Goal: Task Accomplishment & Management: Complete application form

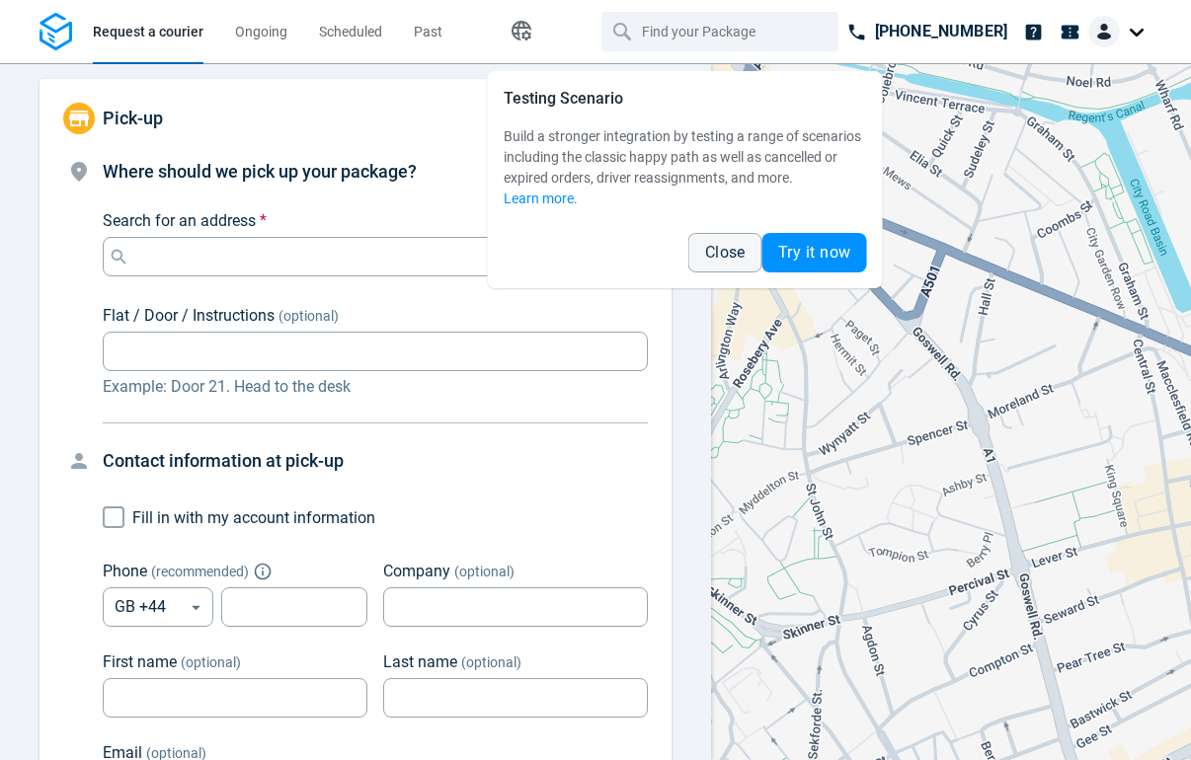
click at [381, 232] on div "Search for an address * Search for an address *" at bounding box center [375, 242] width 545 height 67
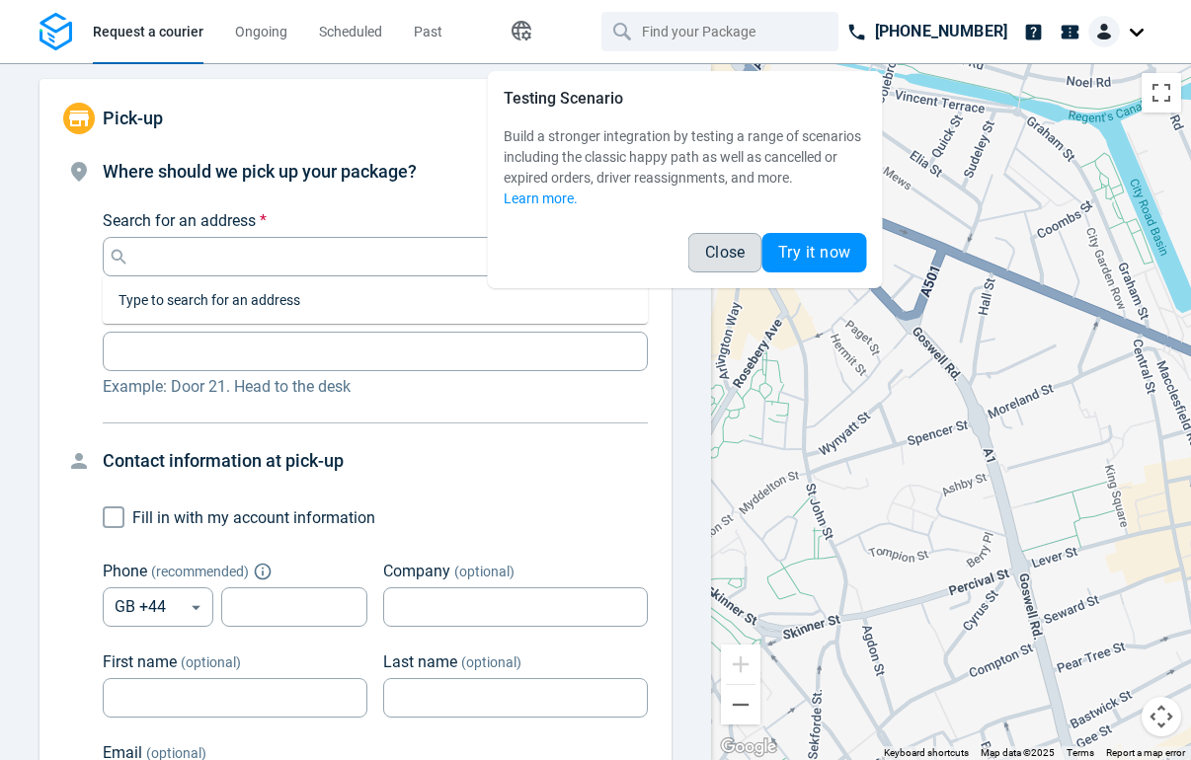
click at [717, 256] on span "Close" at bounding box center [725, 253] width 40 height 16
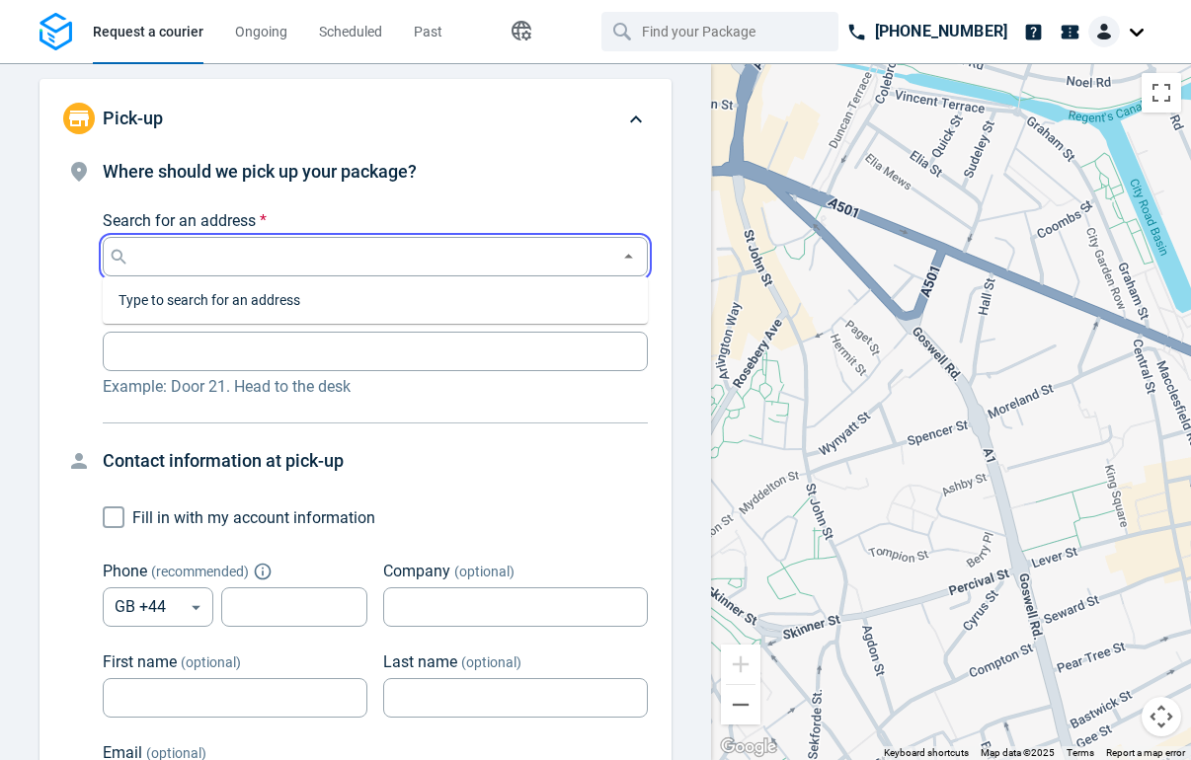
click at [461, 246] on input "Search for an address *" at bounding box center [371, 257] width 476 height 28
click at [340, 303] on li "[STREET_ADDRESS]" at bounding box center [375, 306] width 545 height 45
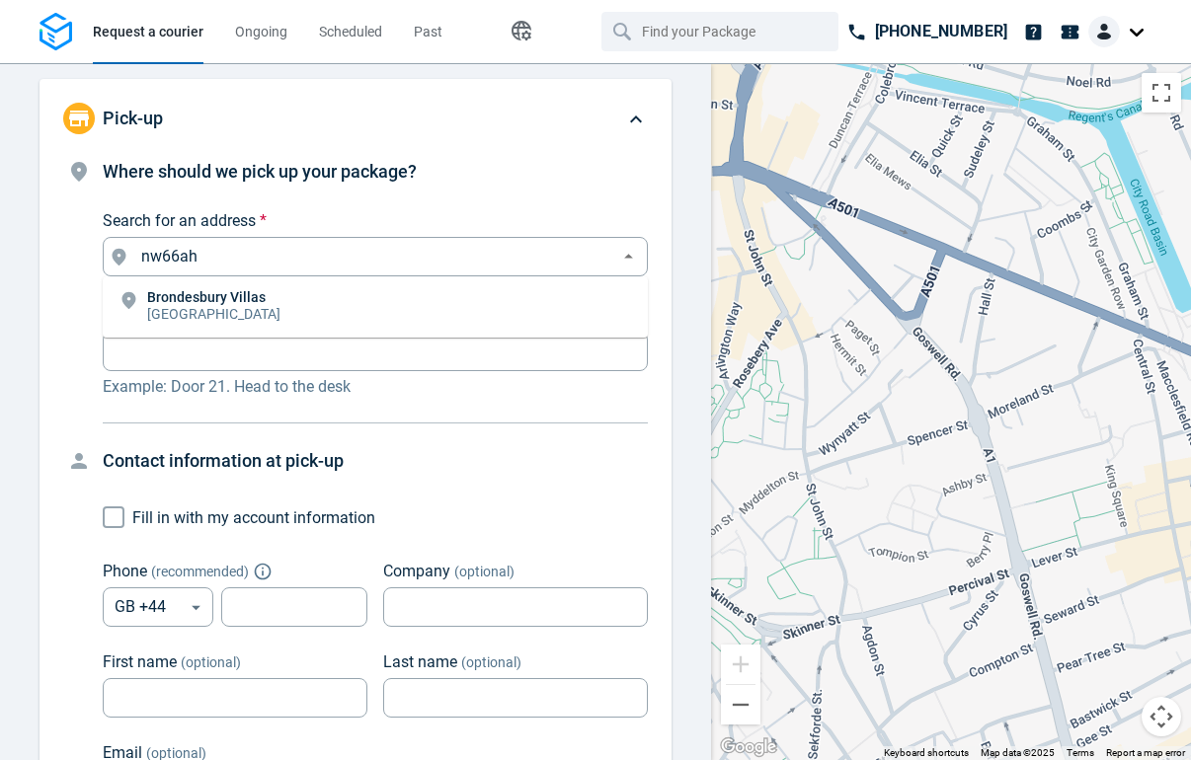
type input "[STREET_ADDRESS]"
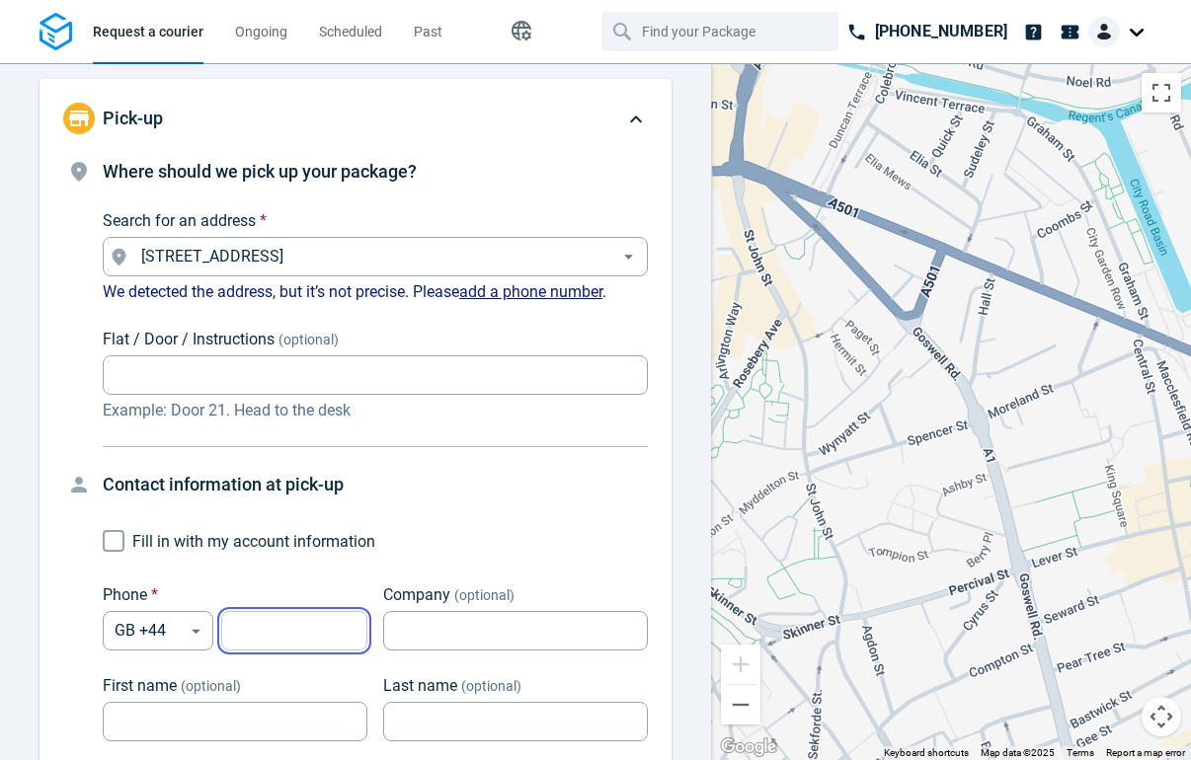
click at [284, 631] on input "tel" at bounding box center [294, 631] width 146 height 39
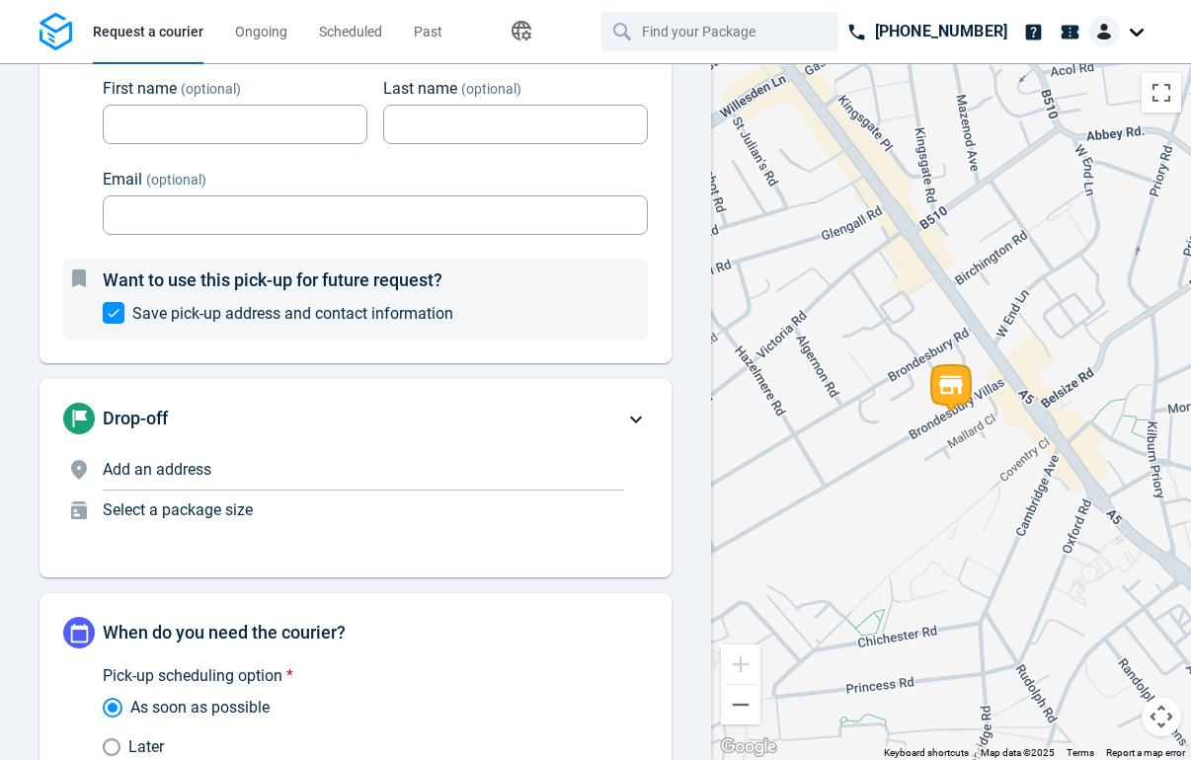
type input "7815628351"
click at [294, 445] on div "Drop-off Add an address Select a package size" at bounding box center [343, 478] width 561 height 151
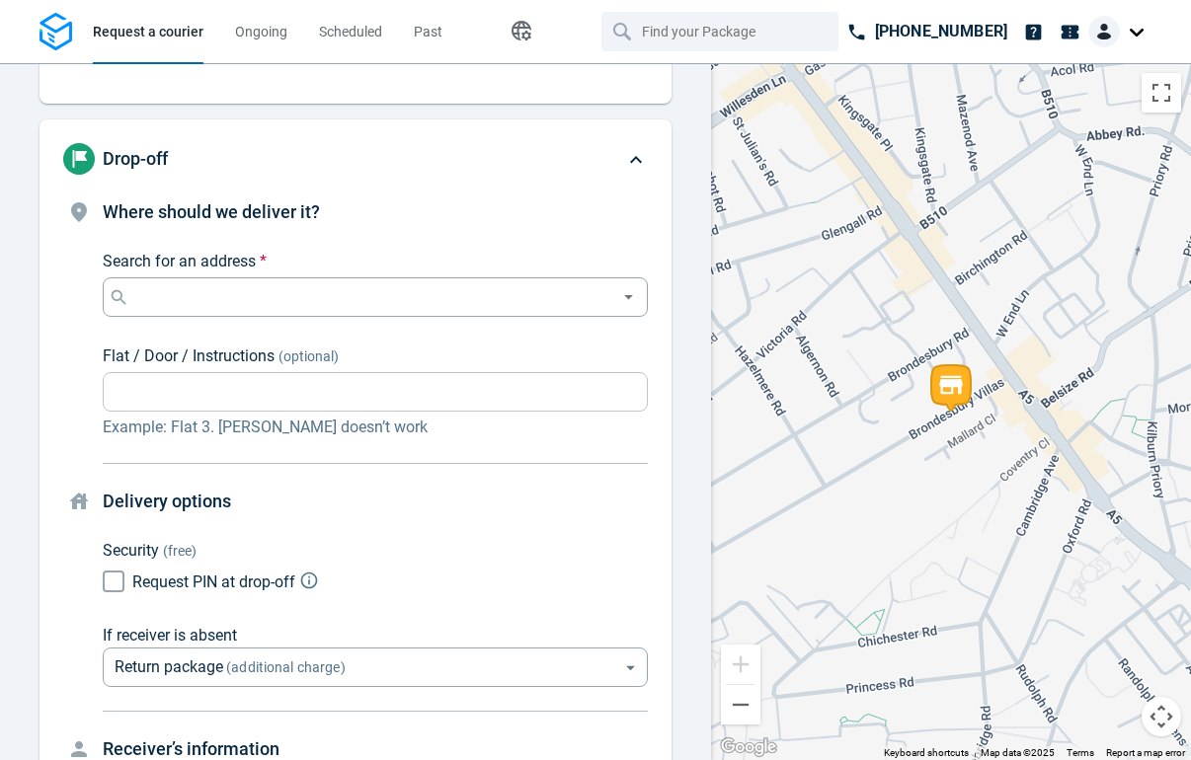
scroll to position [191, 0]
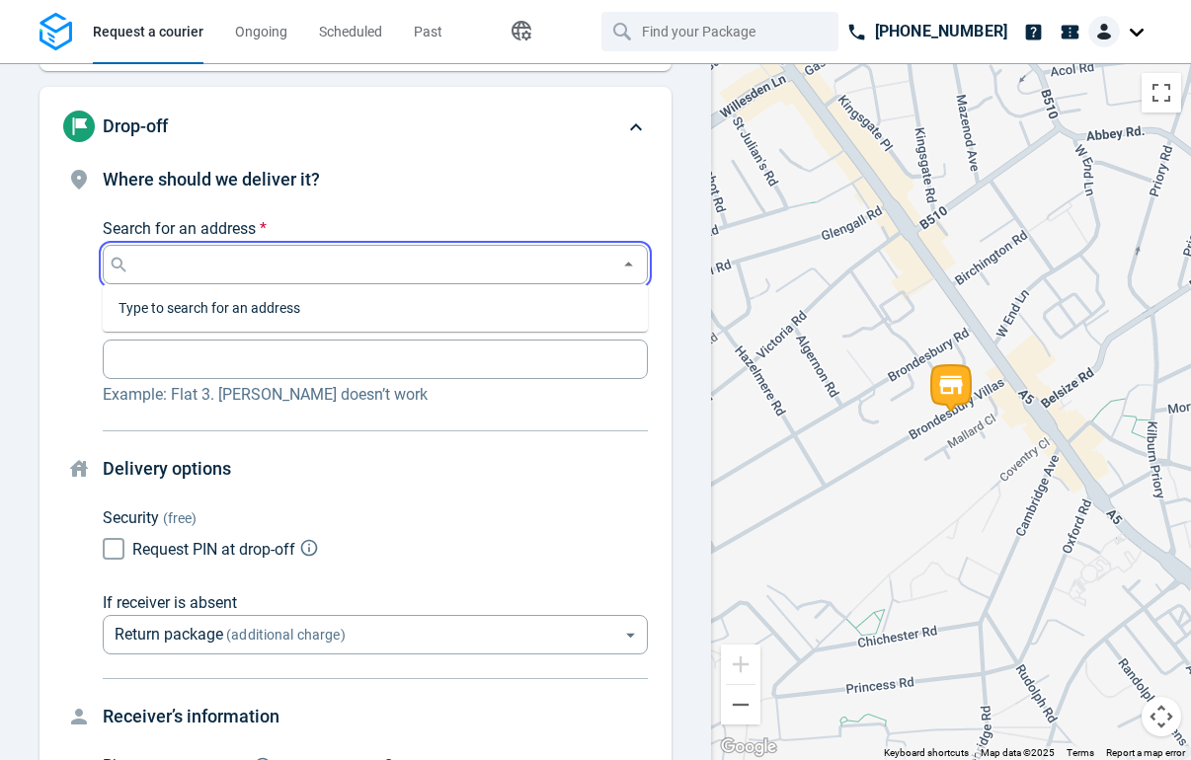
click at [356, 258] on input "Search for an address *" at bounding box center [371, 265] width 476 height 28
click at [333, 303] on li "[STREET_ADDRESS]" at bounding box center [375, 314] width 545 height 45
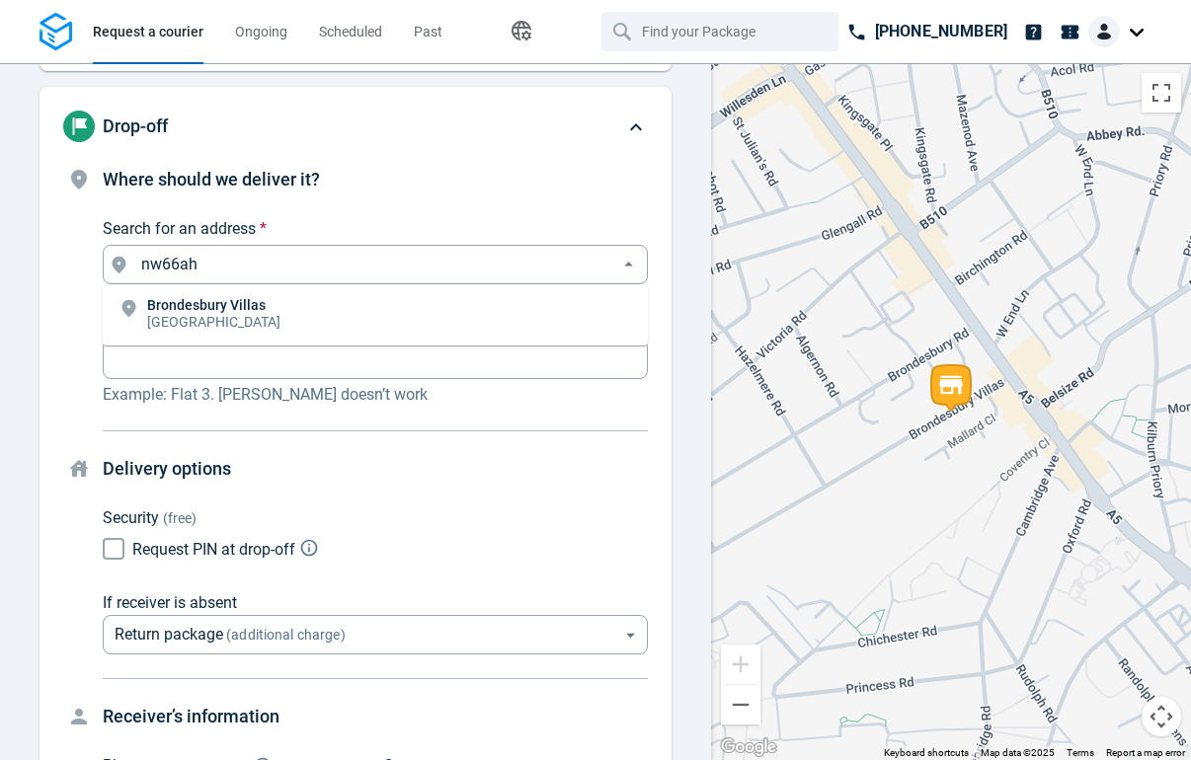
type input "[STREET_ADDRESS]"
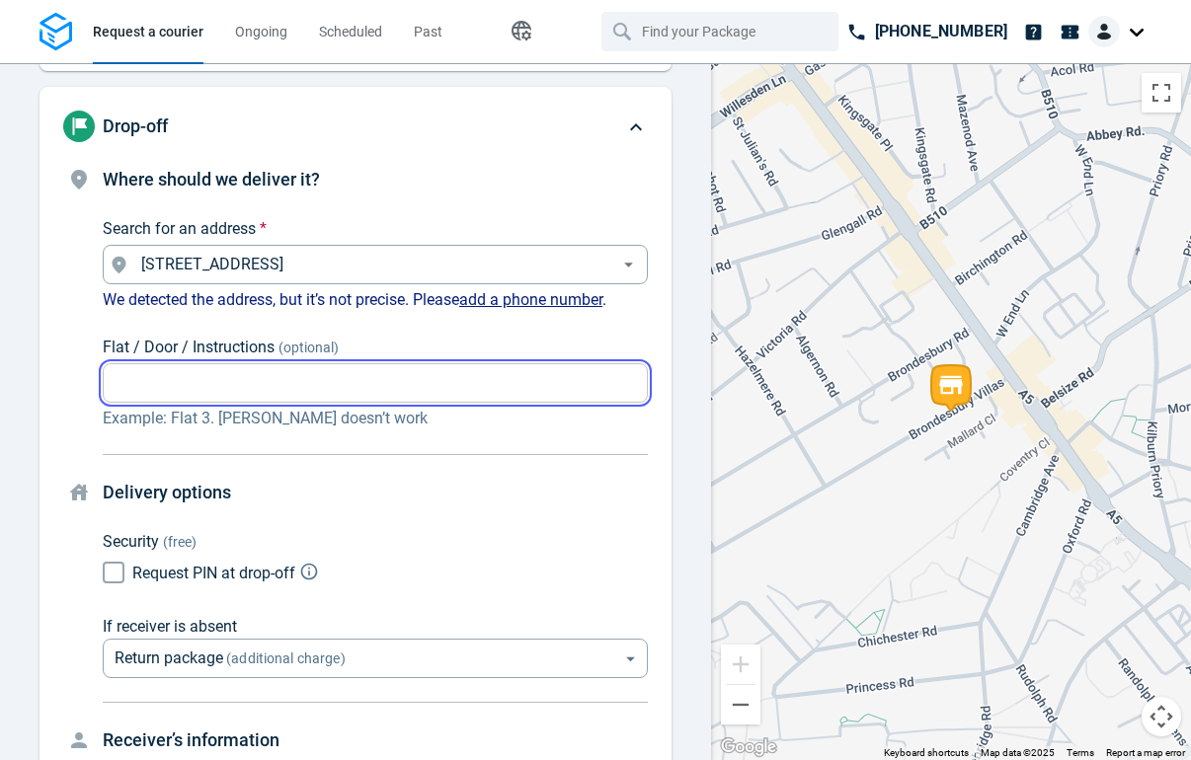
click at [268, 382] on input "Flat / Door / Instructions (optional)" at bounding box center [375, 383] width 545 height 39
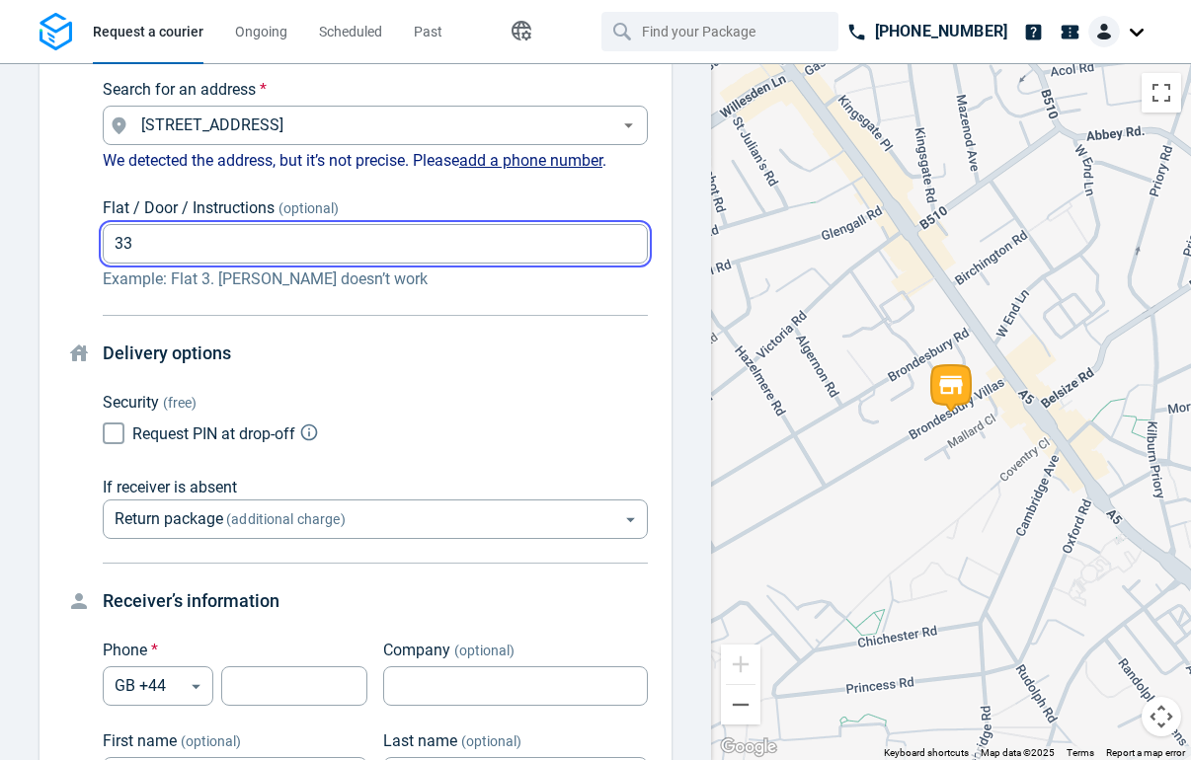
scroll to position [362, 0]
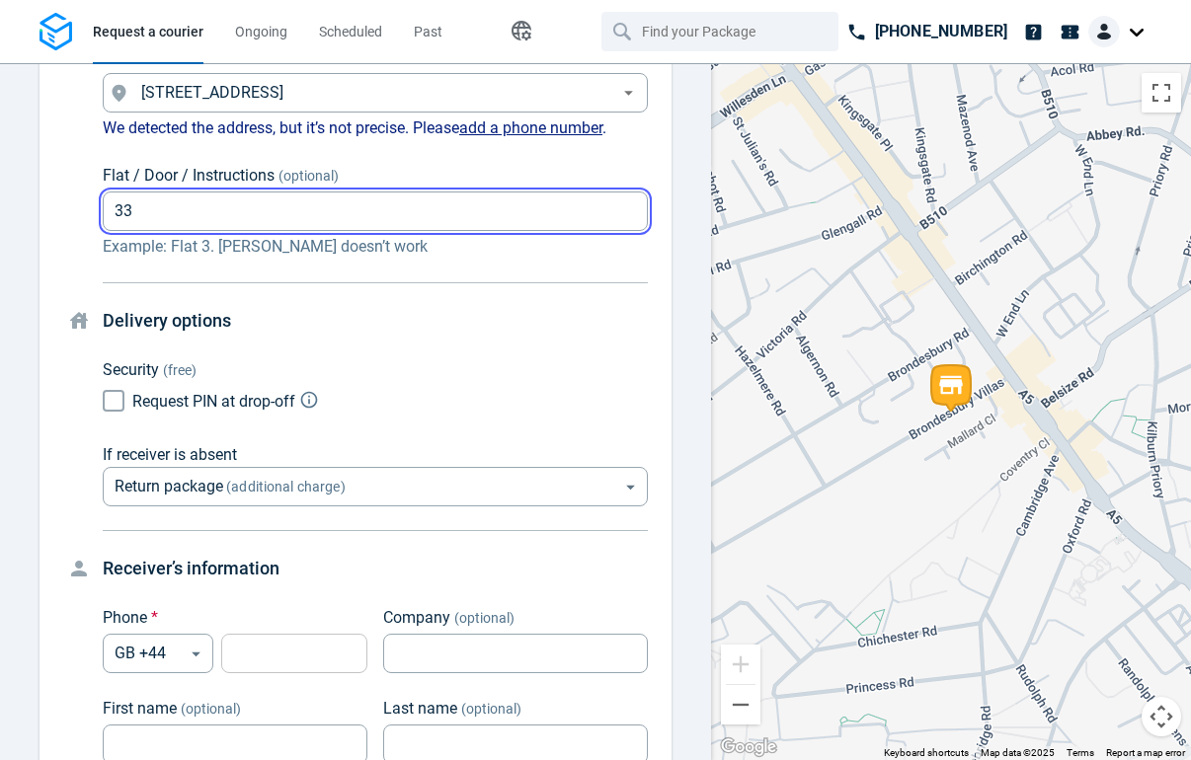
type input "33"
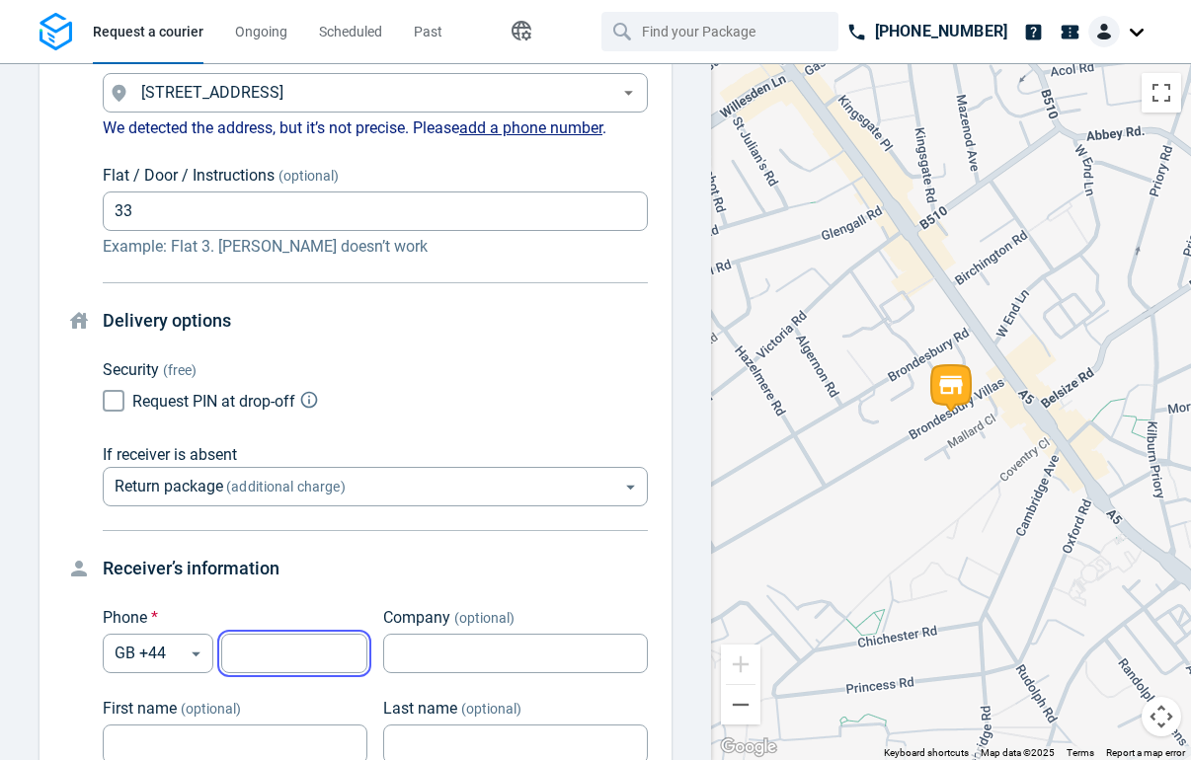
click at [284, 649] on input "tel" at bounding box center [294, 654] width 146 height 39
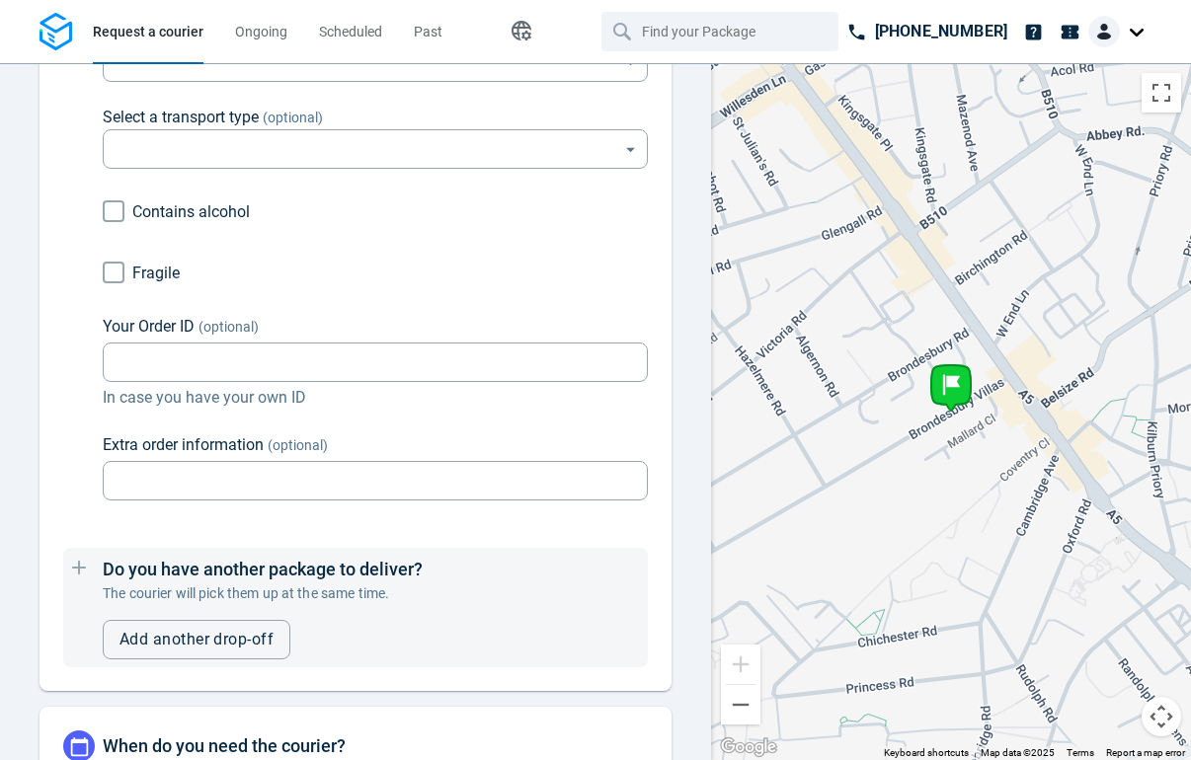
scroll to position [1715, 0]
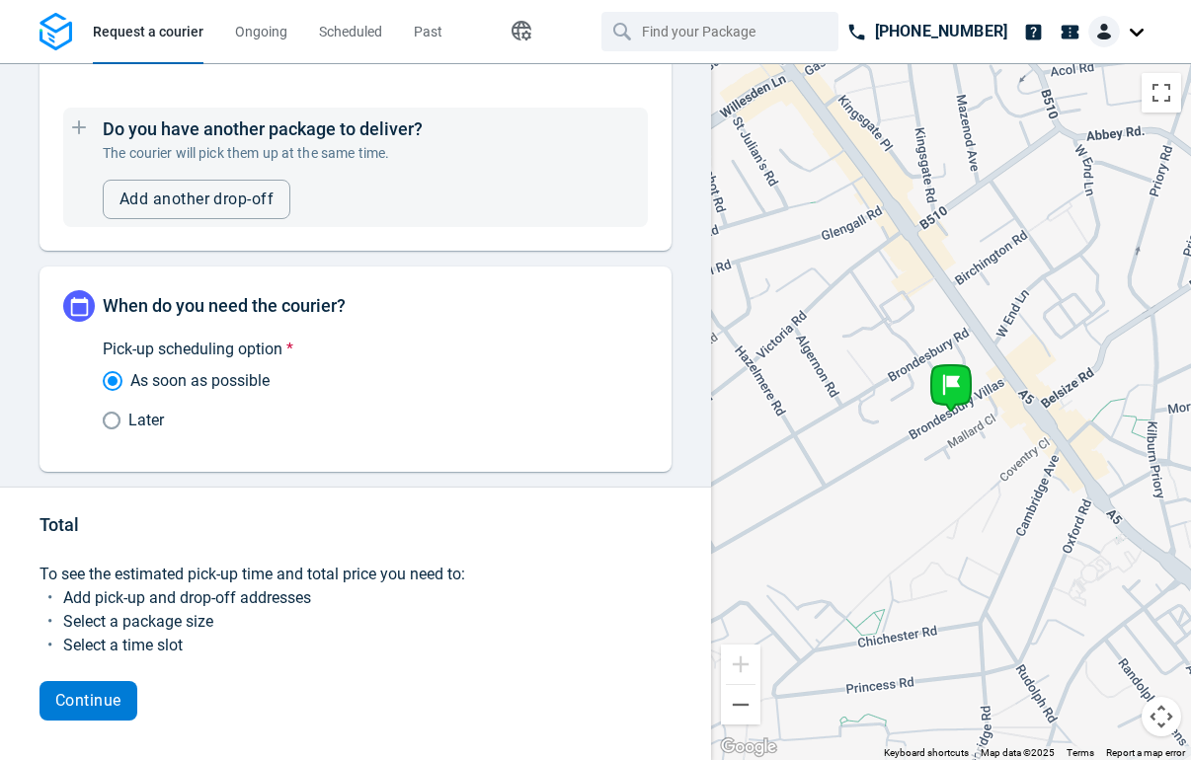
type input "7815628351"
click at [103, 698] on span "Continue" at bounding box center [88, 701] width 66 height 16
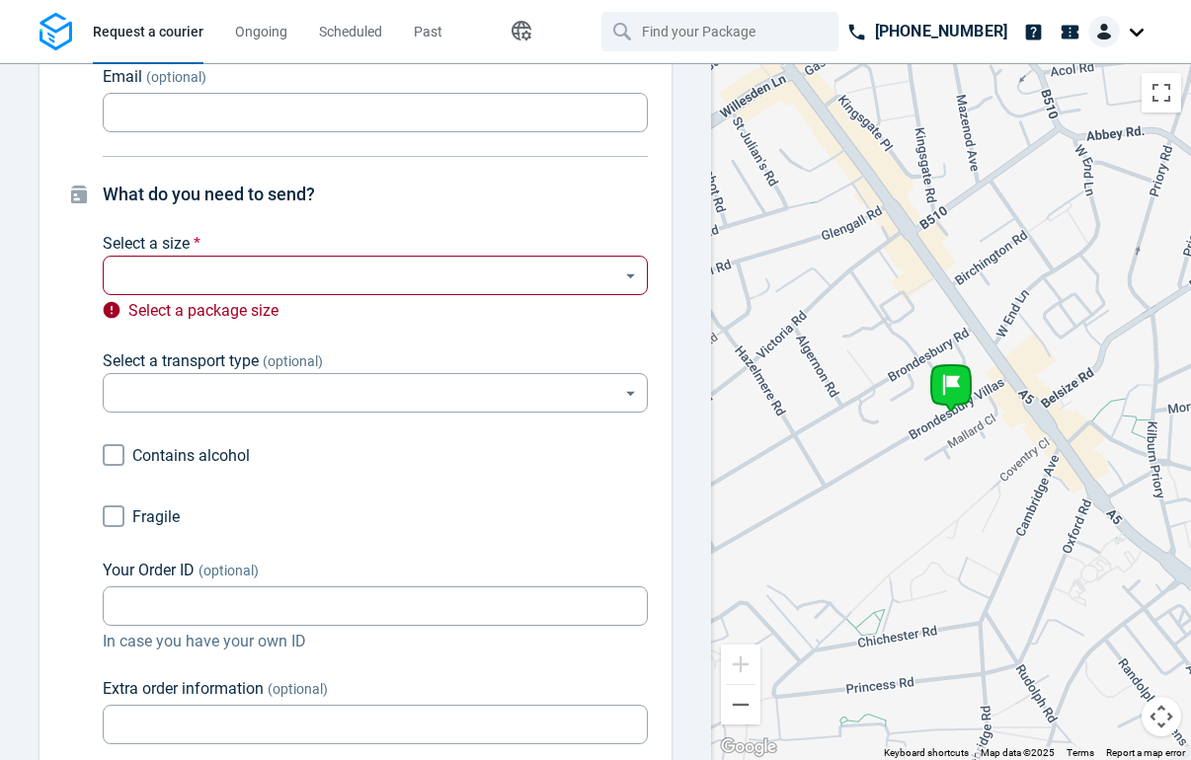
scroll to position [1059, 0]
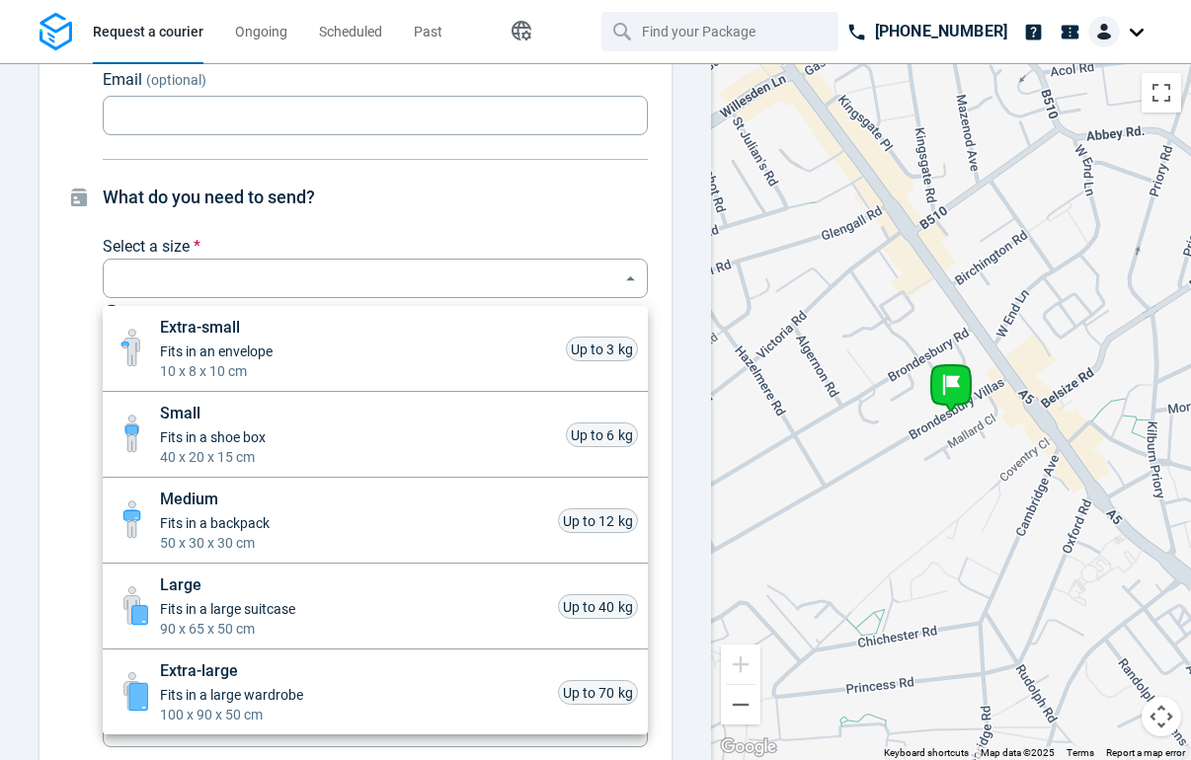
click at [336, 280] on body "Request a courier Ongoing Scheduled Past Happy Path [PHONE_NUMBER] Pick-up [GEO…" at bounding box center [595, 380] width 1191 height 760
click at [289, 341] on li "Extra-small Fits in an envelope 10 x 8 x 10 cm Up to 3 kg" at bounding box center [375, 349] width 545 height 86
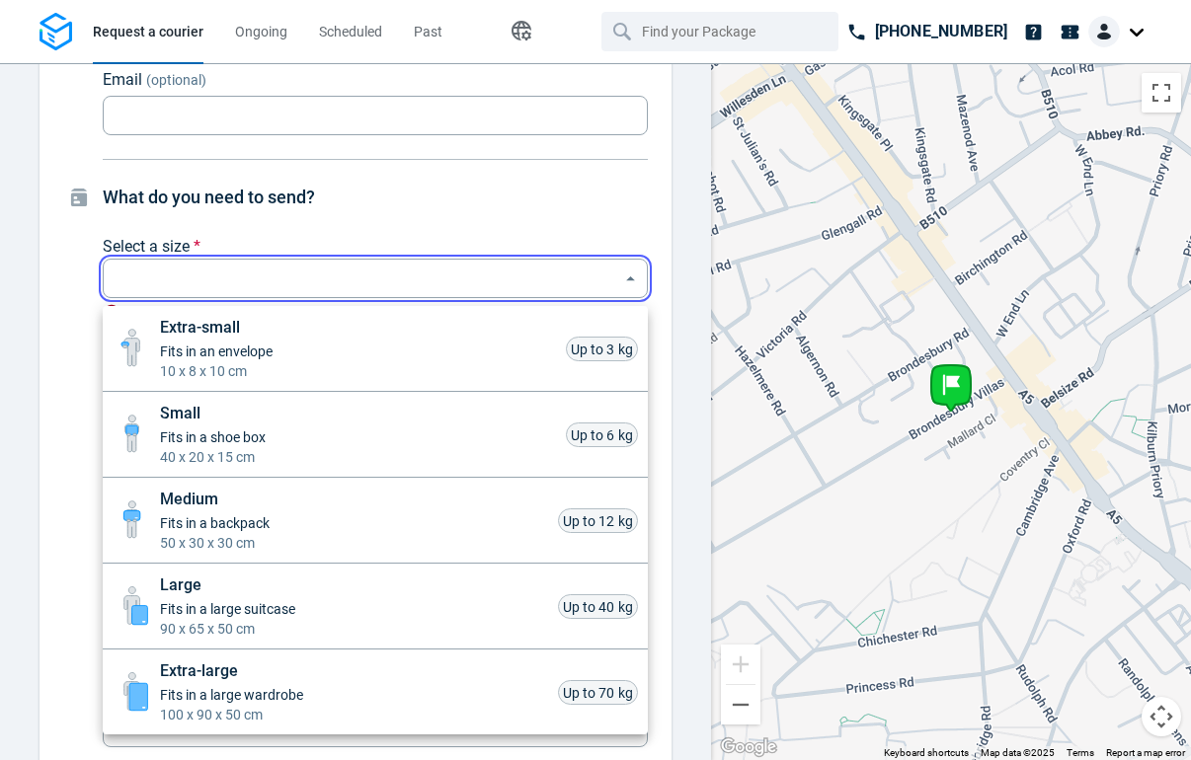
type input "xsmall"
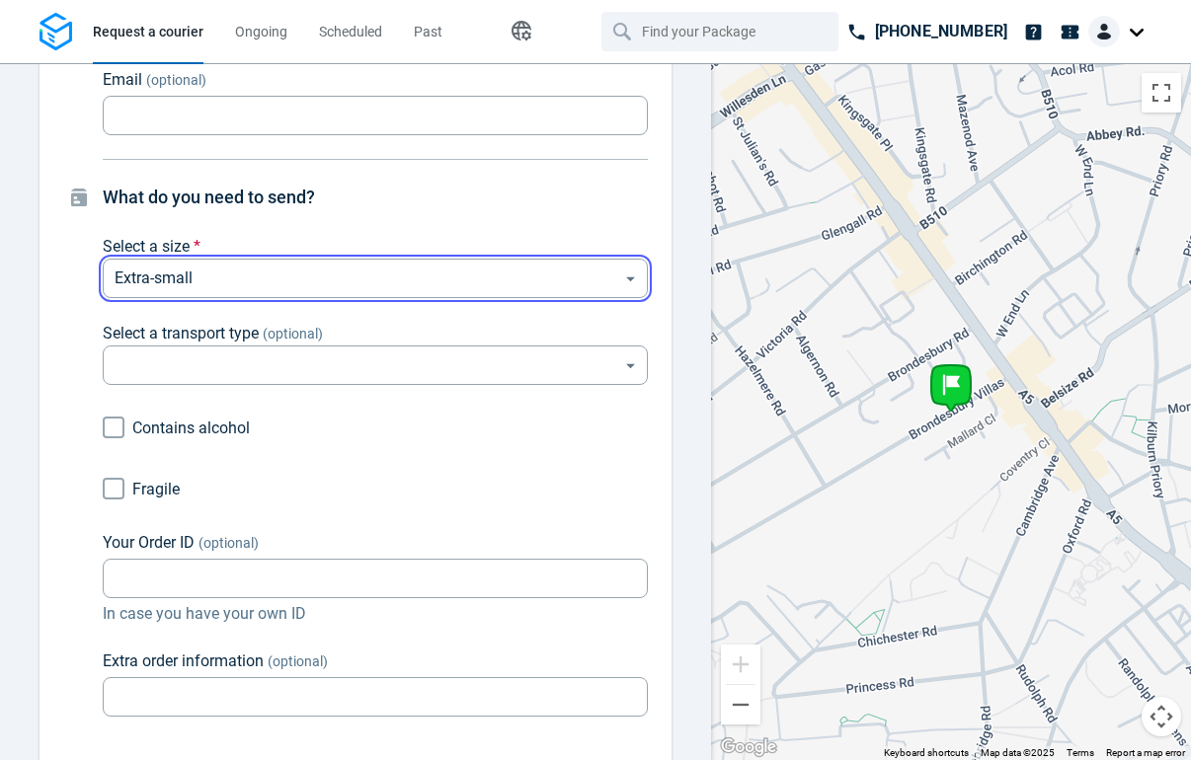
scroll to position [1707, 0]
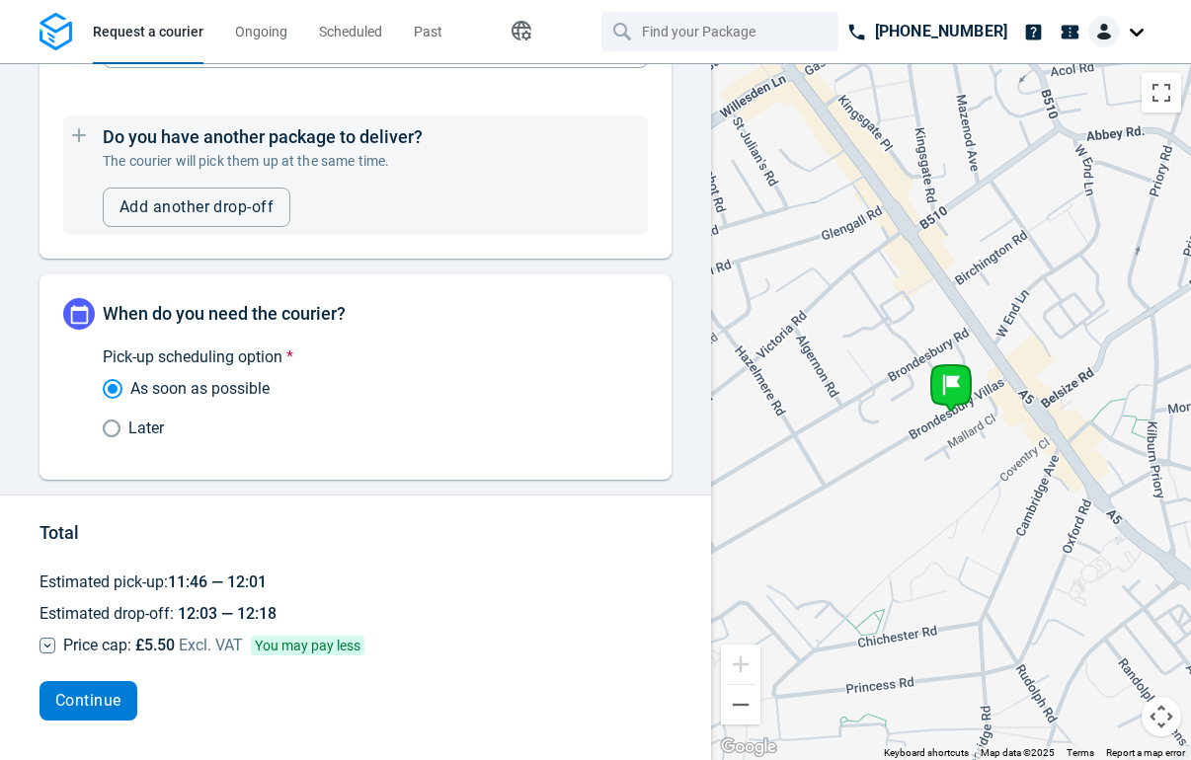
click at [112, 693] on span "Continue" at bounding box center [88, 701] width 66 height 16
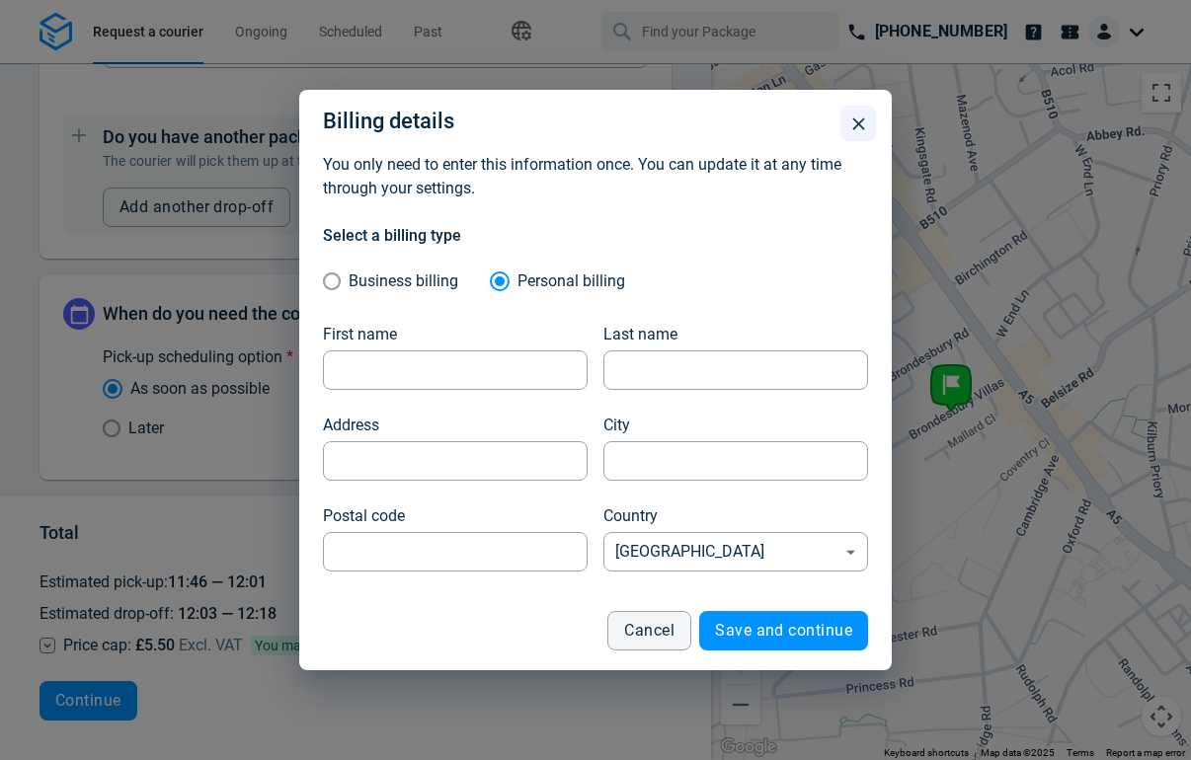
click at [852, 126] on icon "button" at bounding box center [858, 124] width 21 height 21
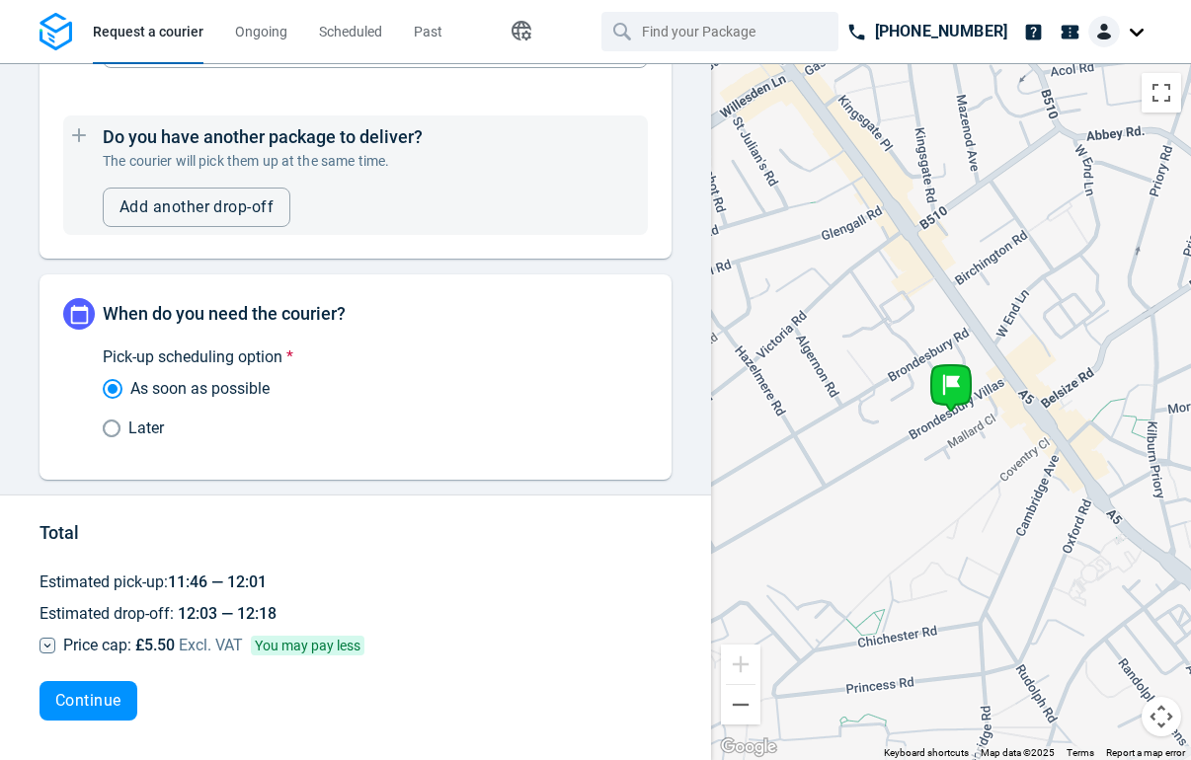
click at [1130, 38] on div at bounding box center [1119, 32] width 63 height 32
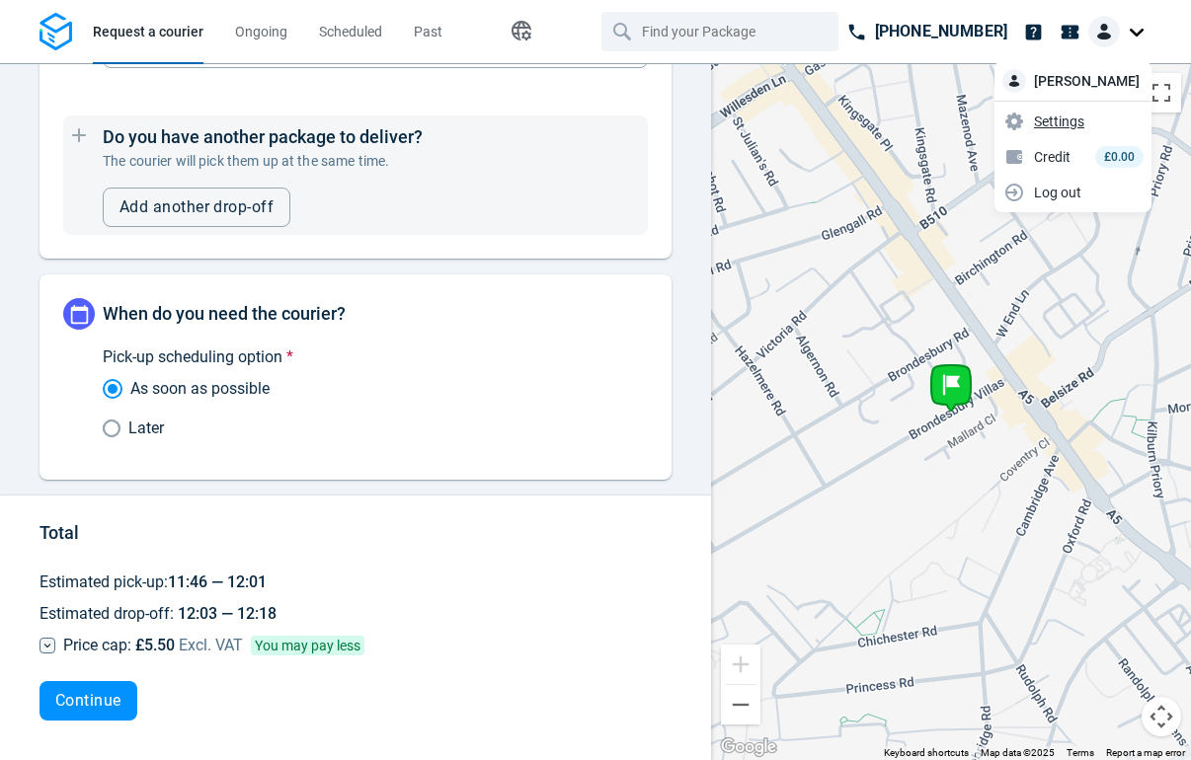
click at [1084, 125] on span "Settings" at bounding box center [1059, 122] width 50 height 21
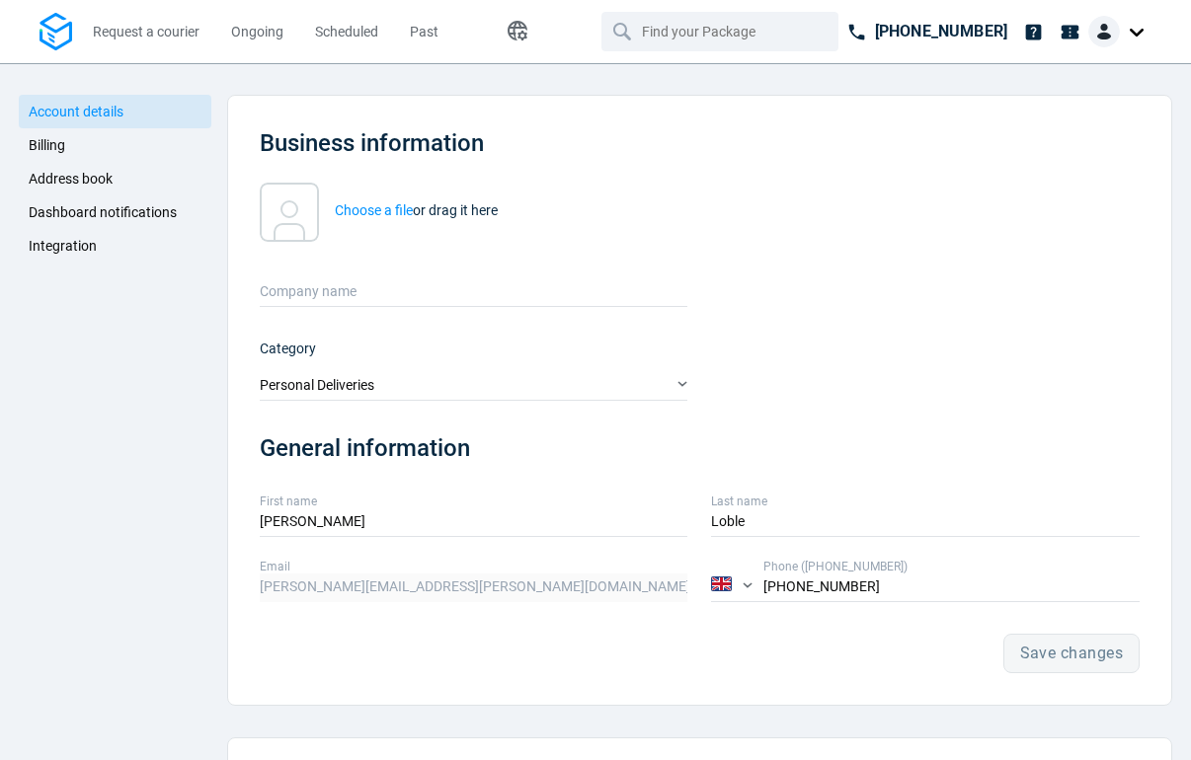
click at [58, 33] on img at bounding box center [55, 32] width 33 height 39
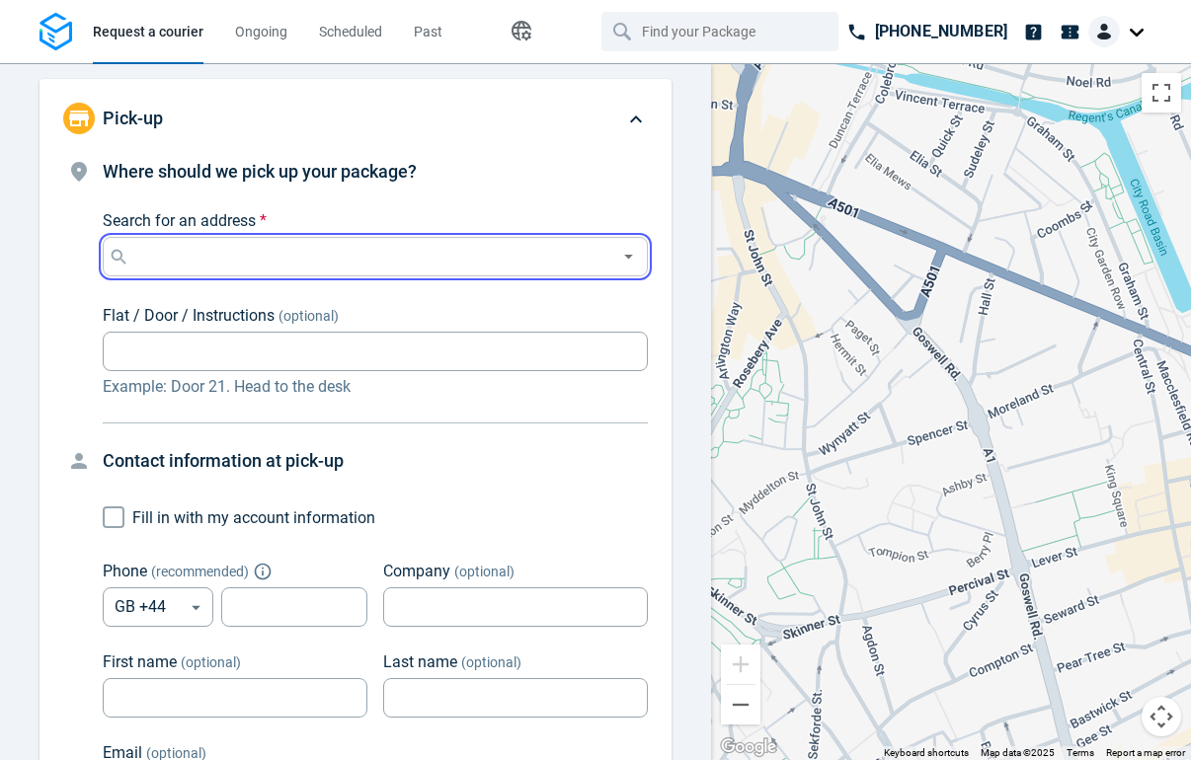
click at [235, 249] on input "Search for an address *" at bounding box center [371, 257] width 476 height 28
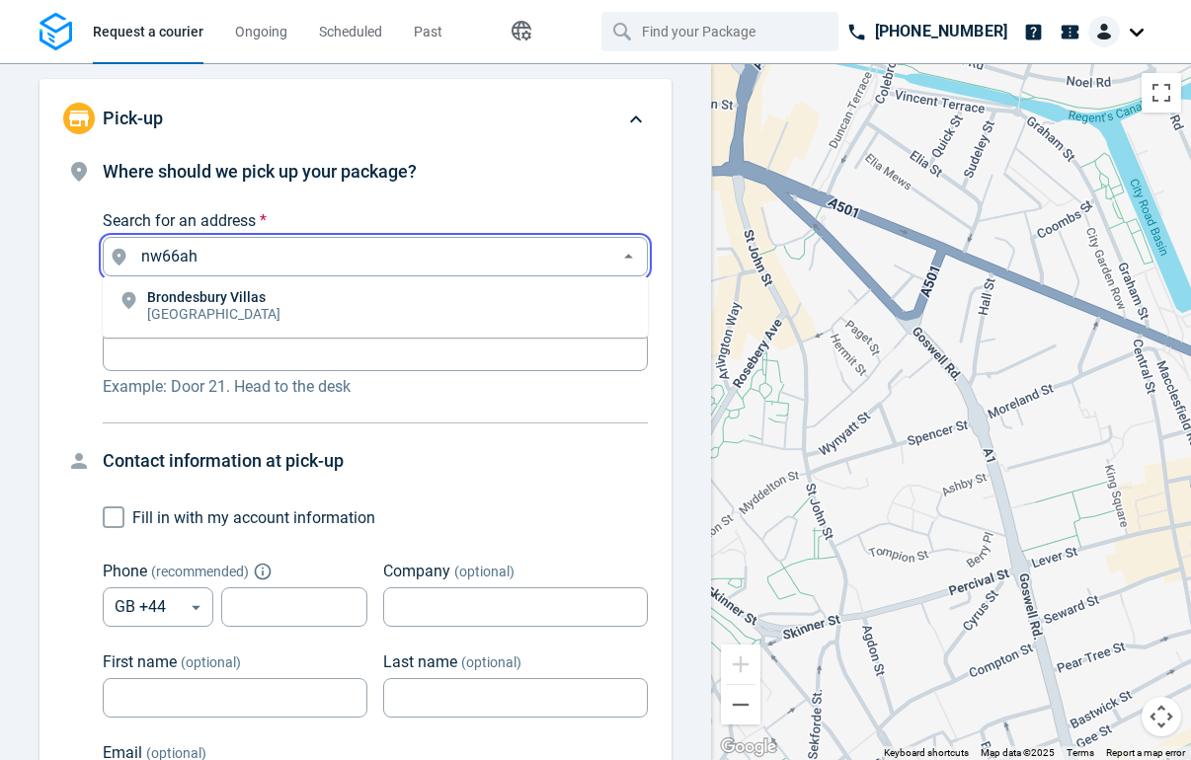
click at [249, 300] on p "Brondesbury Villas" at bounding box center [213, 297] width 133 height 14
type input "[STREET_ADDRESS]"
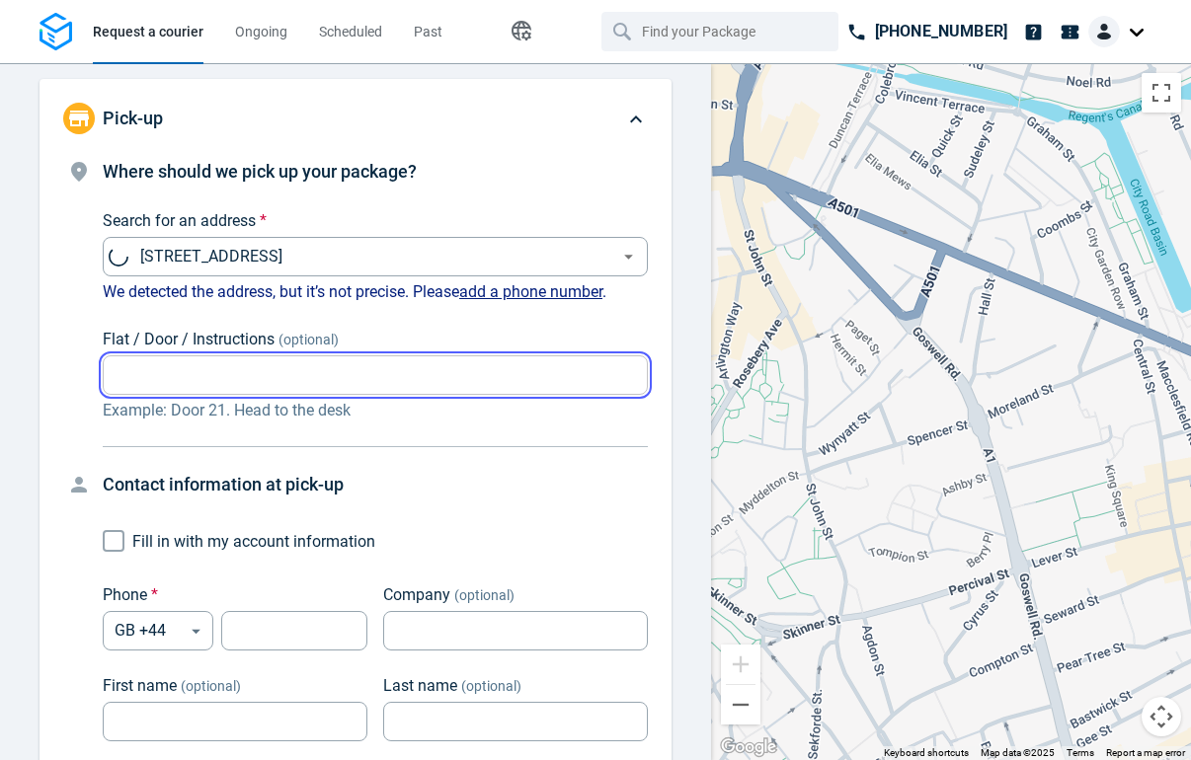
click at [240, 367] on input "Flat / Door / Instructions (optional)" at bounding box center [375, 375] width 545 height 39
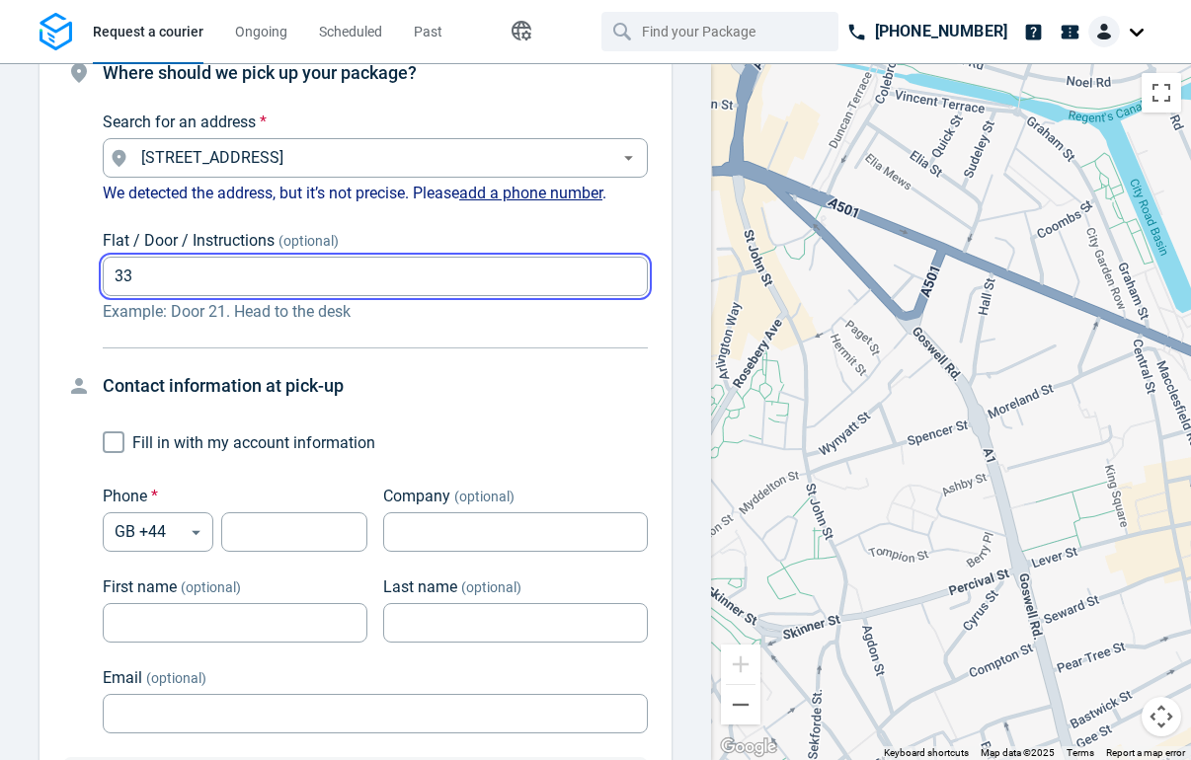
scroll to position [118, 0]
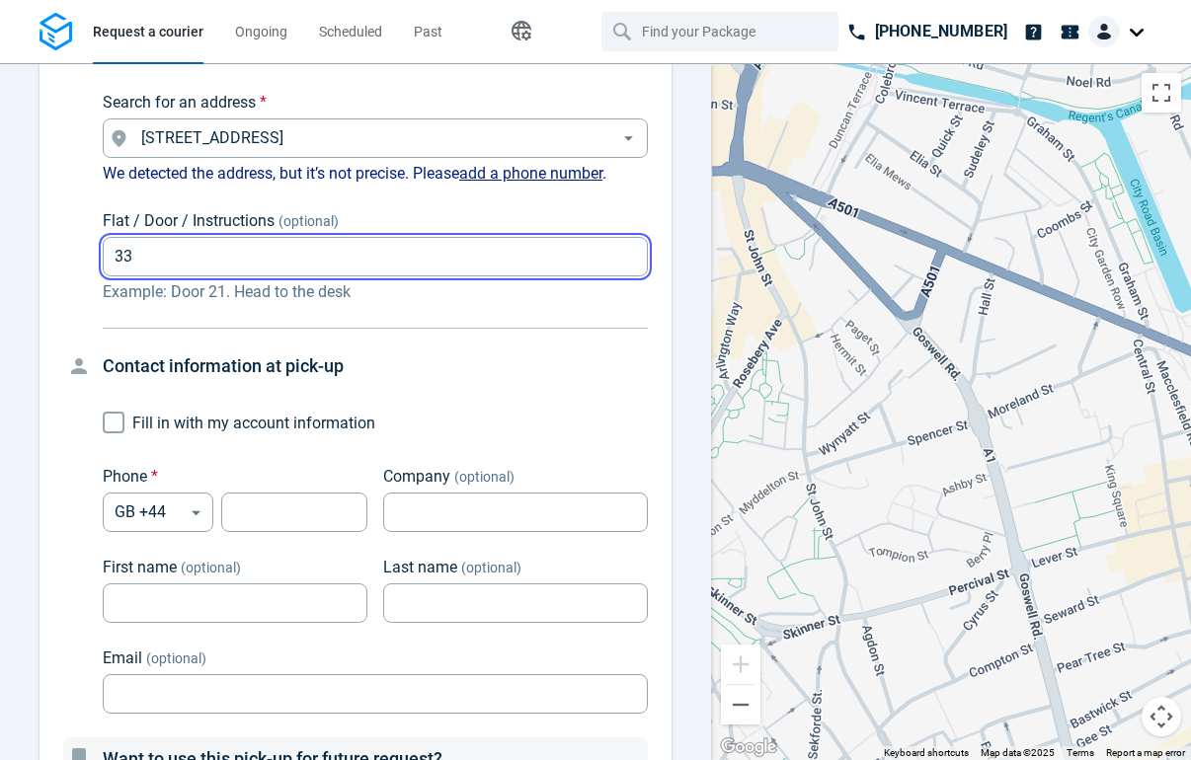
type input "33"
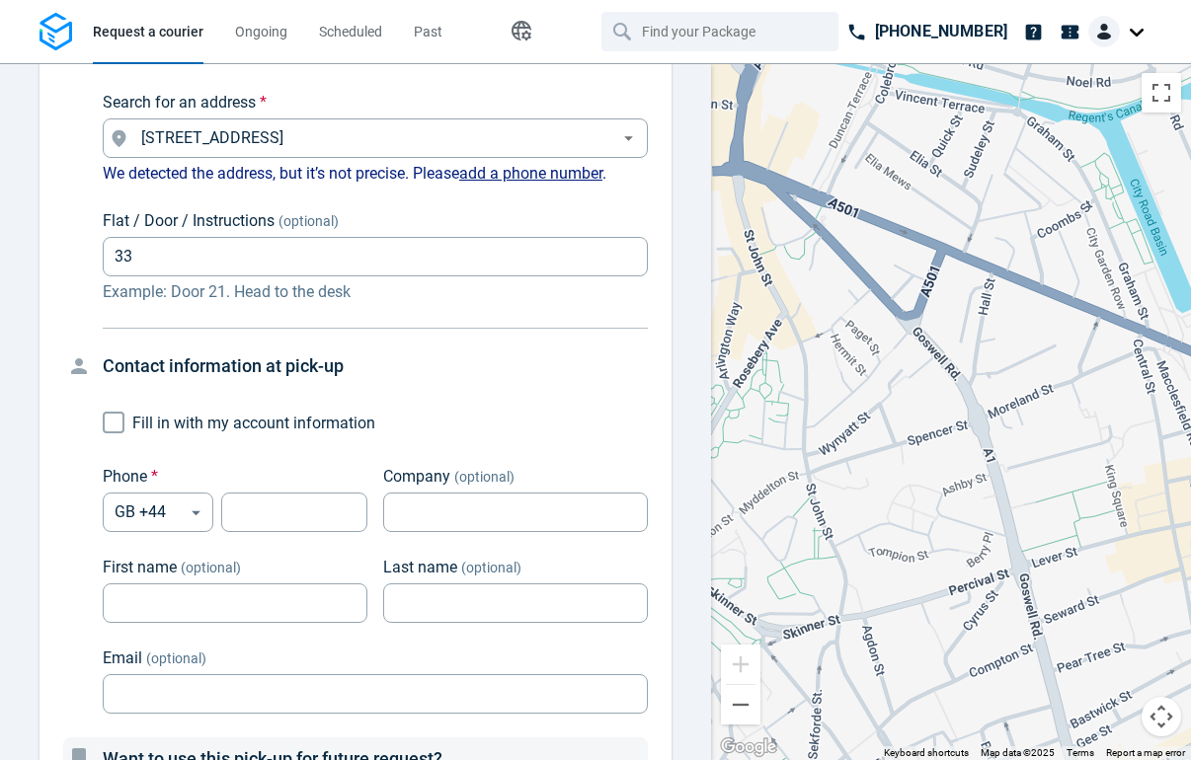
click at [258, 492] on div "Phone * GB +44 GB ​ ​" at bounding box center [235, 498] width 265 height 67
click at [254, 506] on input "tel" at bounding box center [294, 513] width 146 height 39
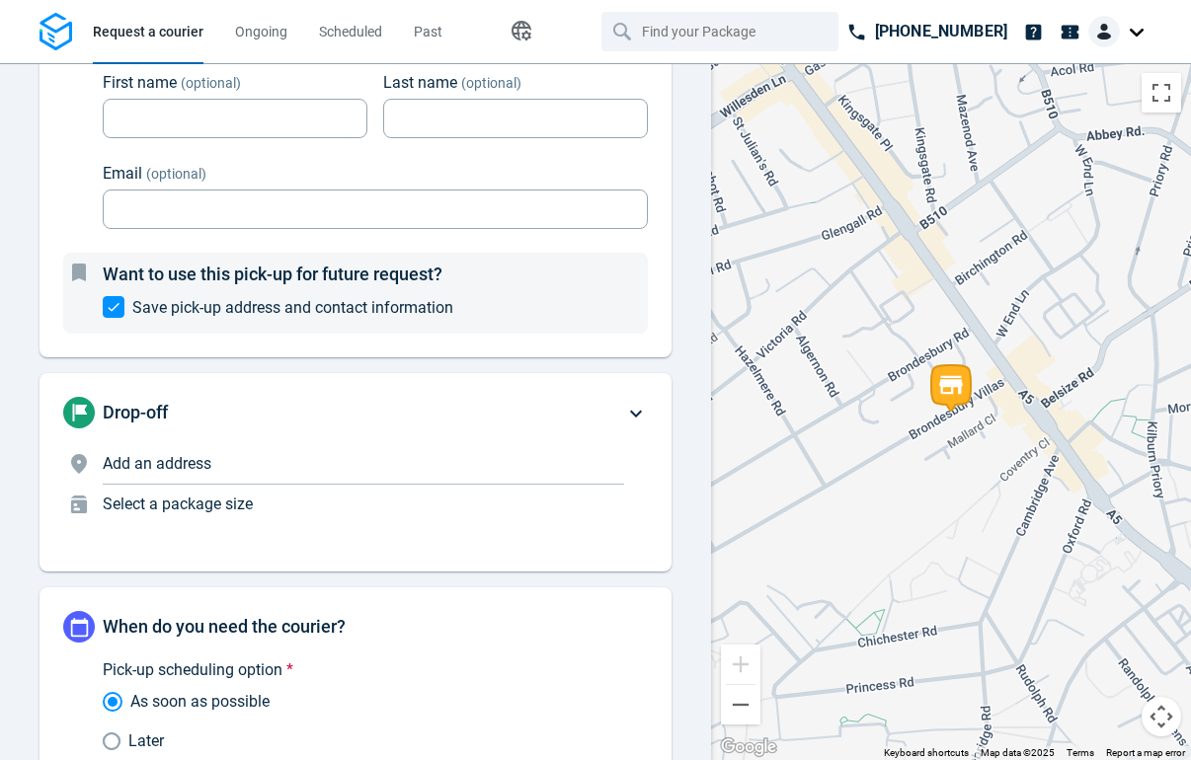
type input "7777777777"
click at [255, 457] on p "Add an address" at bounding box center [363, 464] width 521 height 24
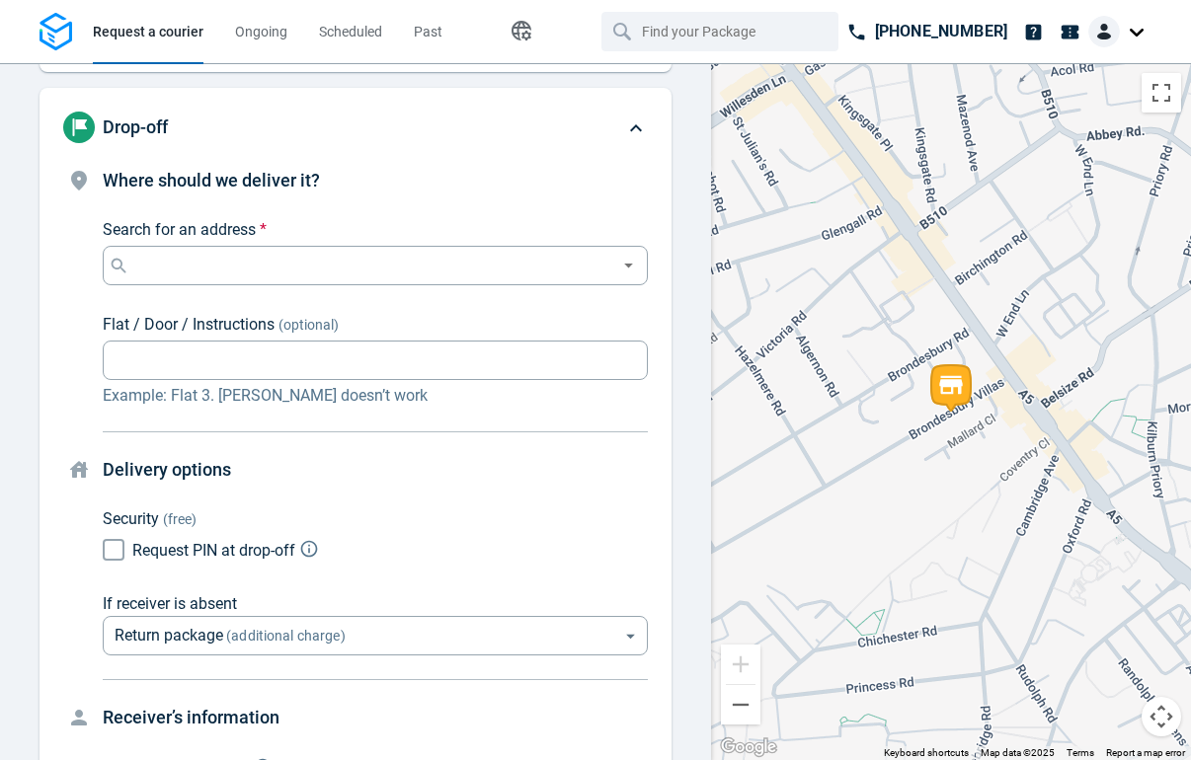
scroll to position [214, 0]
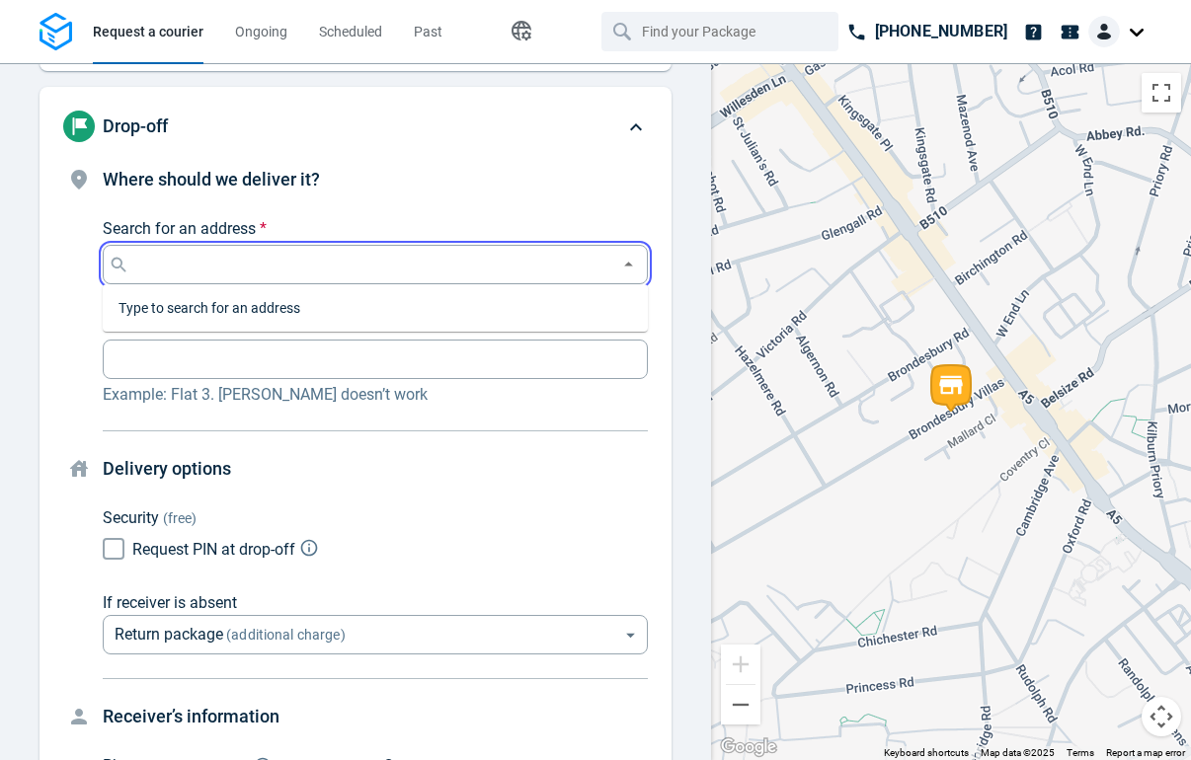
click at [284, 274] on input "Search for an address *" at bounding box center [371, 265] width 476 height 28
click at [277, 317] on li "[STREET_ADDRESS]" at bounding box center [375, 314] width 545 height 45
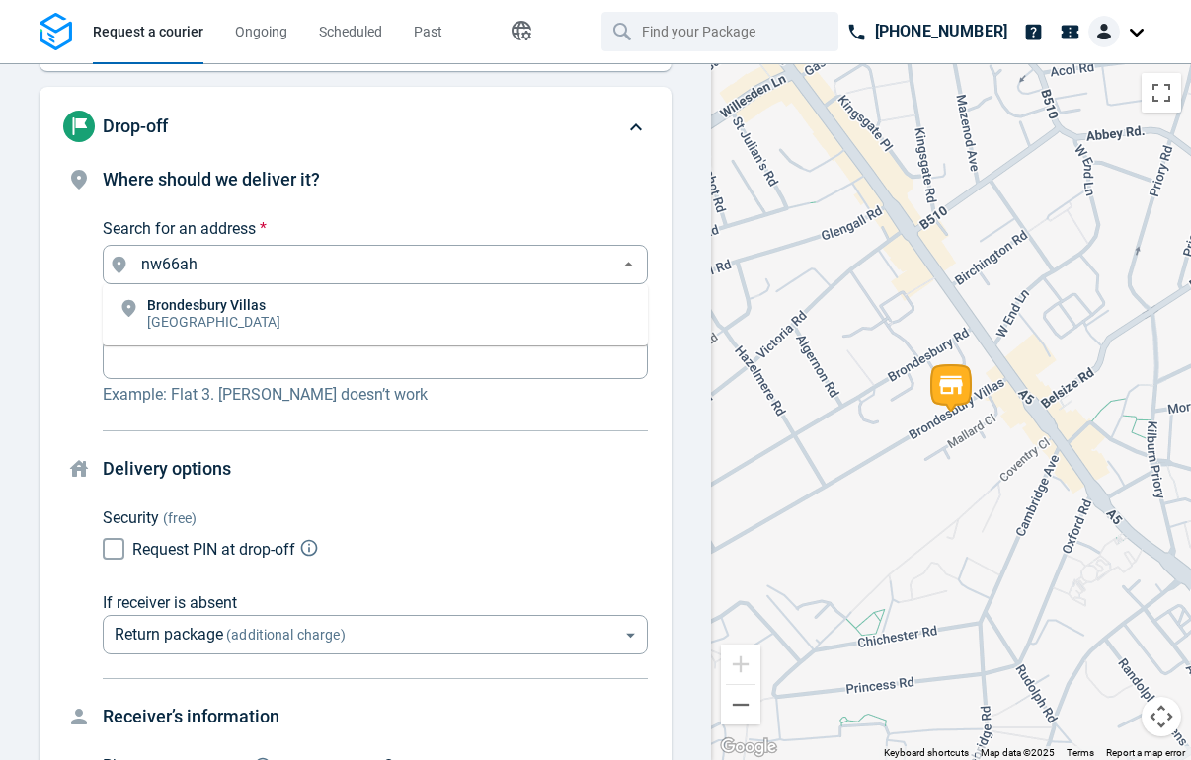
type input "[STREET_ADDRESS]"
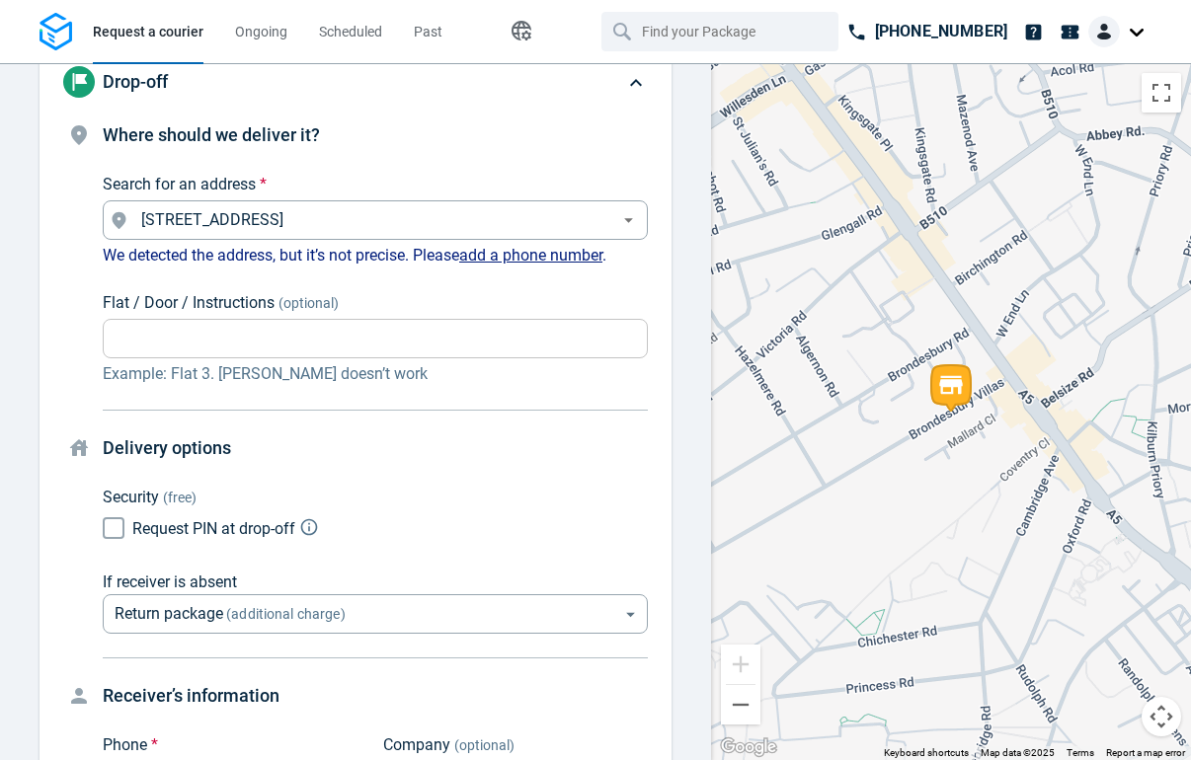
scroll to position [361, 0]
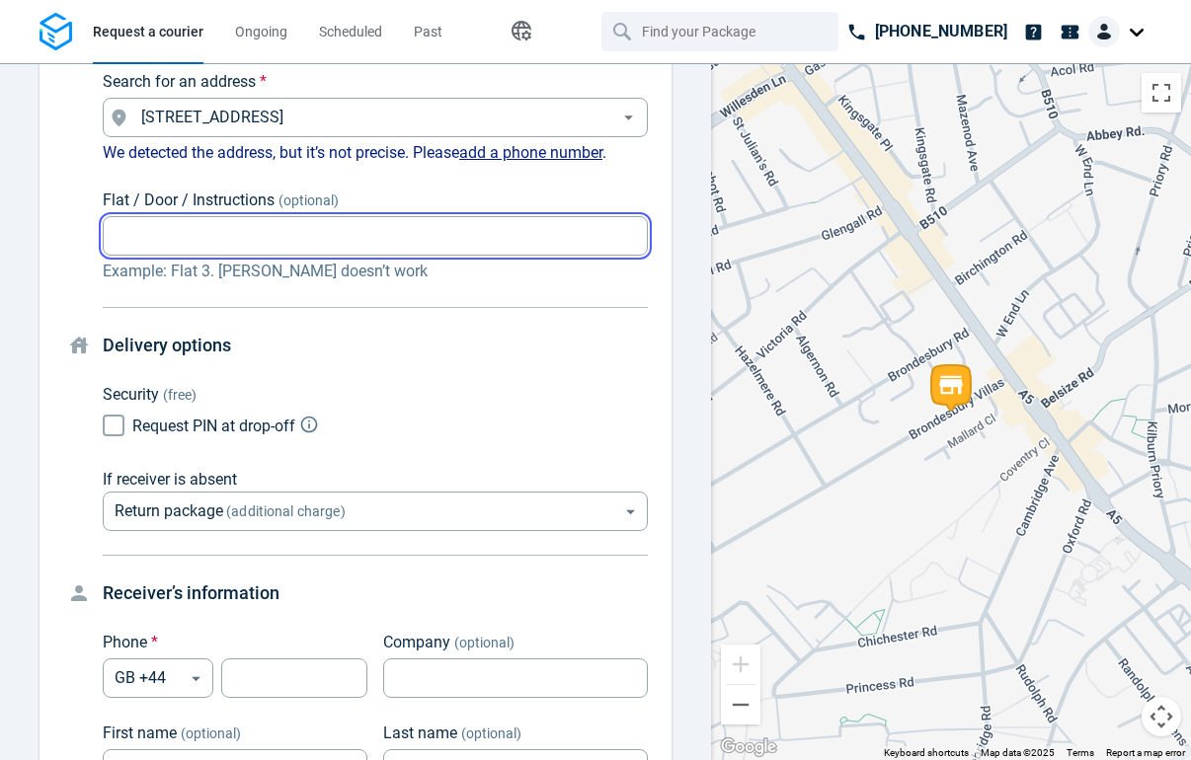
click at [277, 234] on input "Flat / Door / Instructions (optional)" at bounding box center [375, 236] width 545 height 39
type input "33"
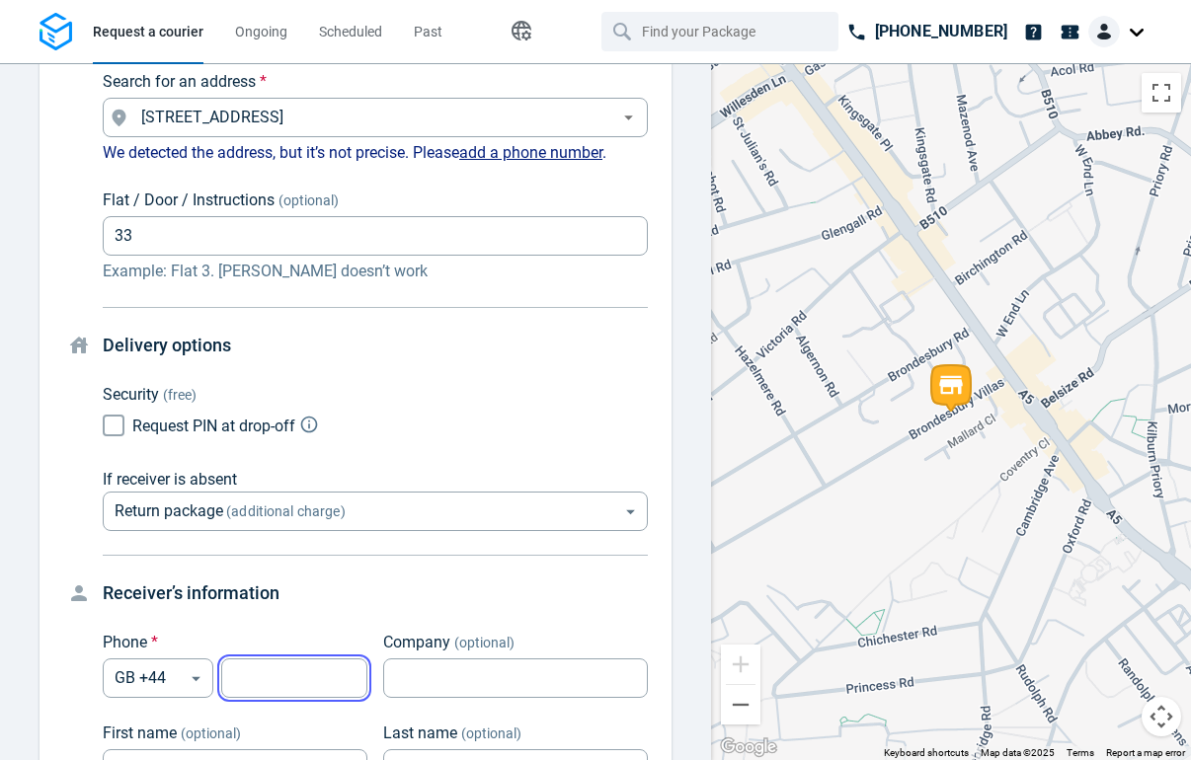
click at [295, 696] on input "tel" at bounding box center [294, 679] width 146 height 39
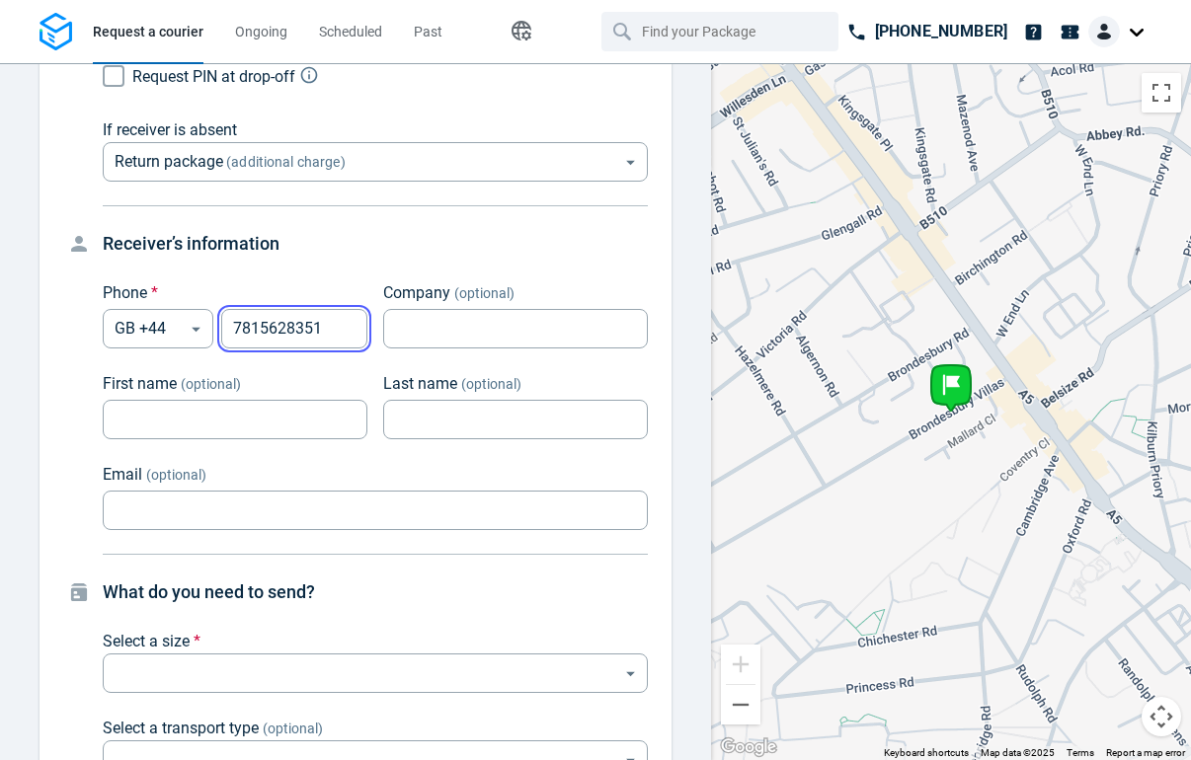
scroll to position [736, 0]
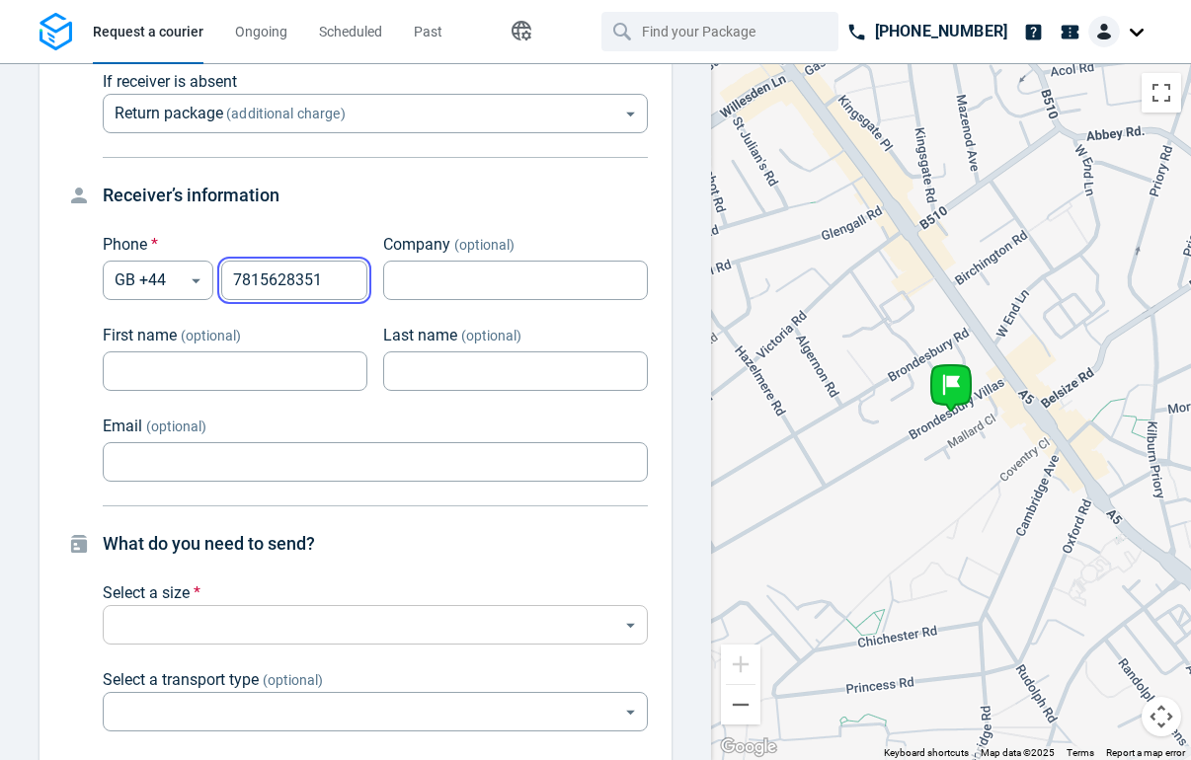
type input "7815628351"
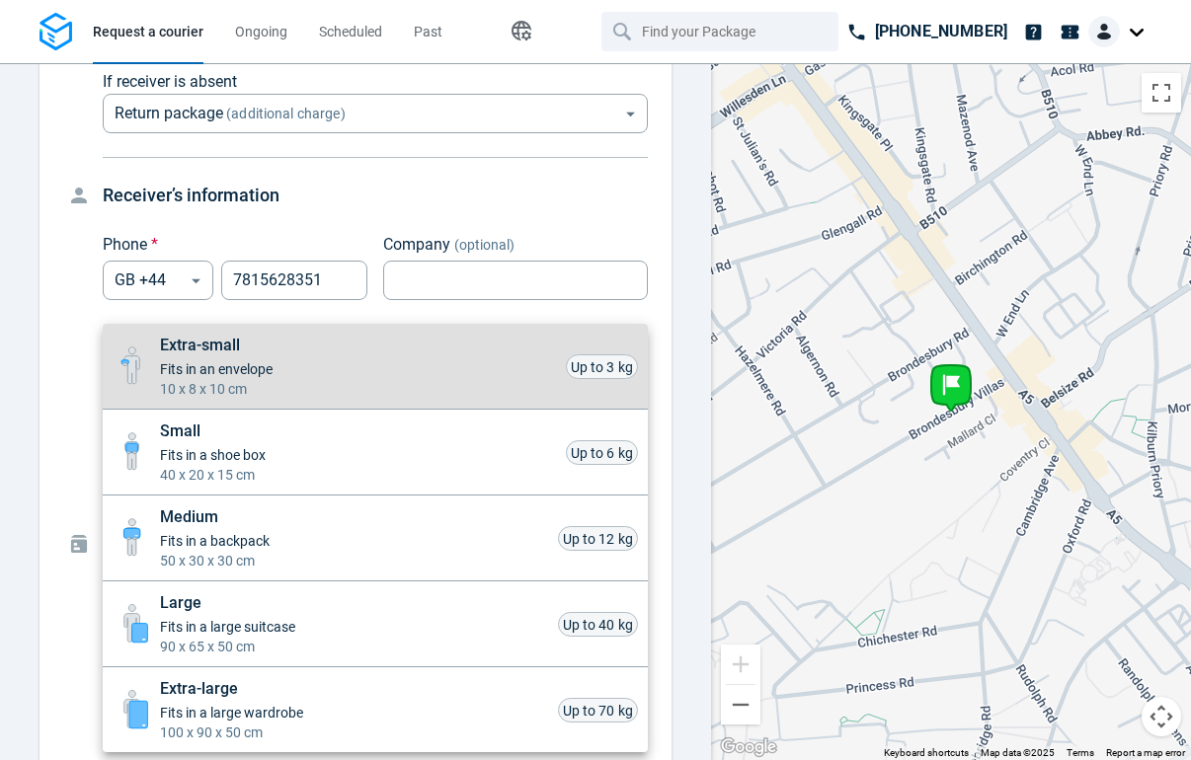
click at [262, 622] on body "Request a courier Ongoing Scheduled Past Happy Path +44 1631 700419 Pick-up Bro…" at bounding box center [595, 380] width 1191 height 760
click at [272, 371] on span "Fits in an envelope" at bounding box center [216, 369] width 113 height 20
type input "xsmall"
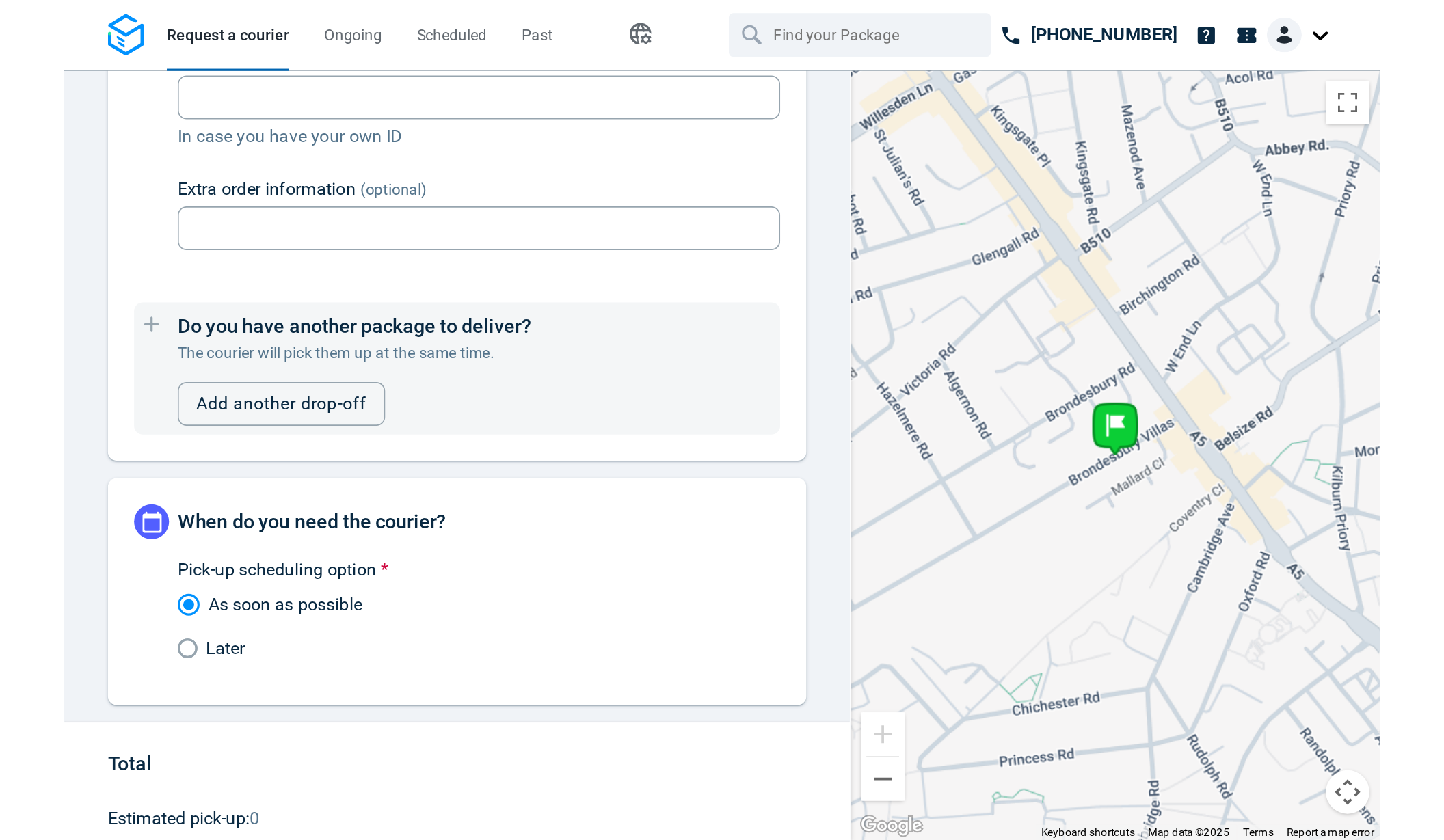
scroll to position [1198, 0]
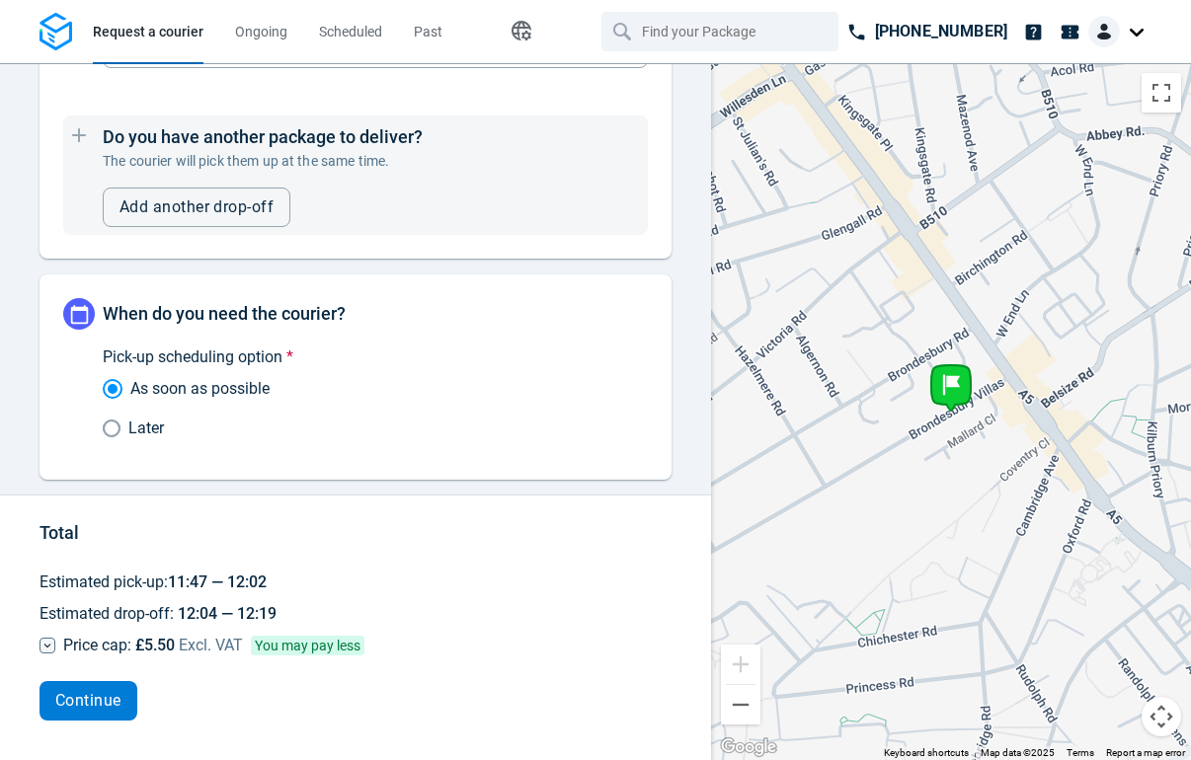
click at [105, 710] on button "Continue" at bounding box center [88, 700] width 98 height 39
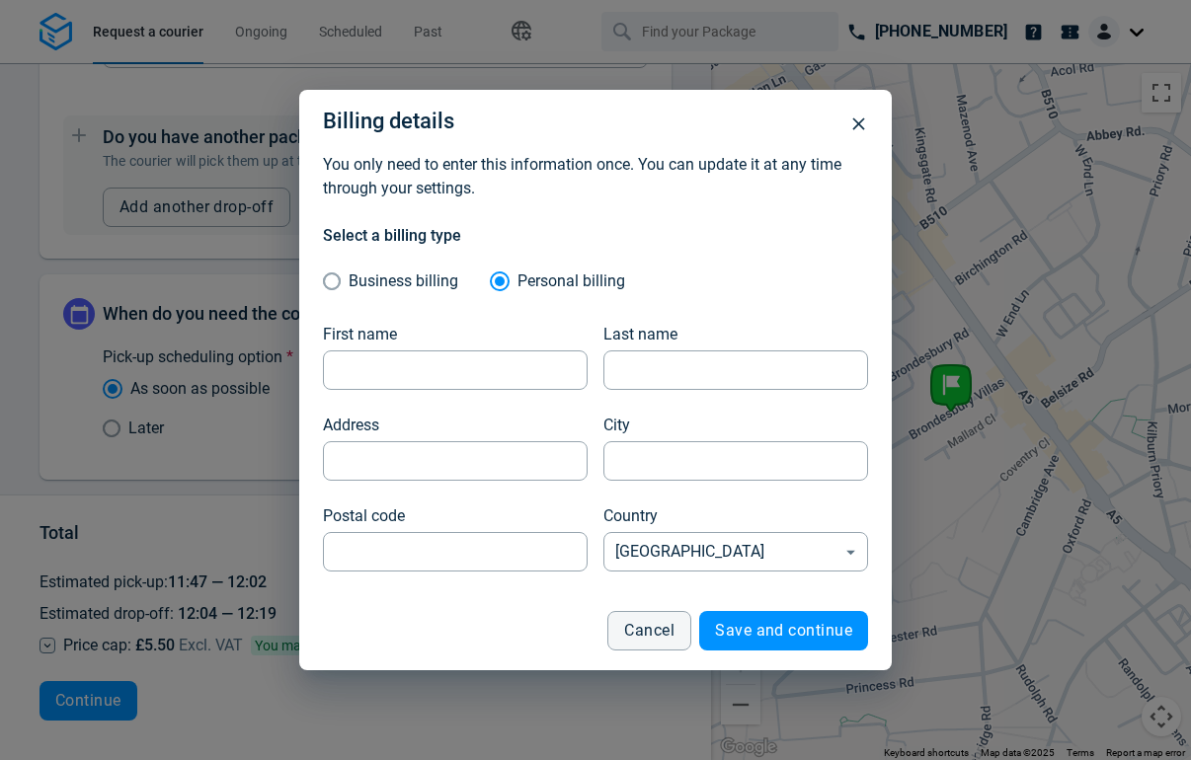
click at [386, 282] on span "Business billing" at bounding box center [404, 281] width 110 height 19
click at [349, 282] on input "Business billing" at bounding box center [336, 282] width 26 height 34
radio input "true"
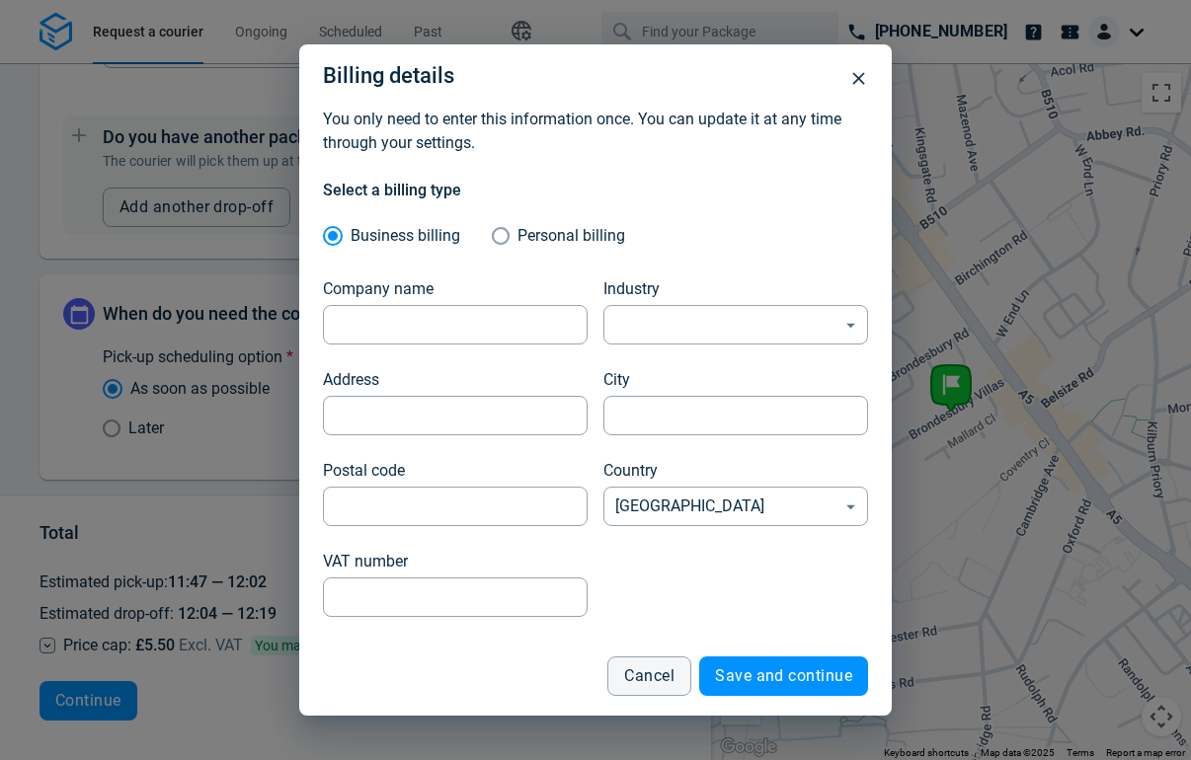
click at [521, 233] on span "Personal billing" at bounding box center [571, 235] width 108 height 19
click at [517, 233] on input "Personal billing" at bounding box center [505, 236] width 26 height 34
radio input "true"
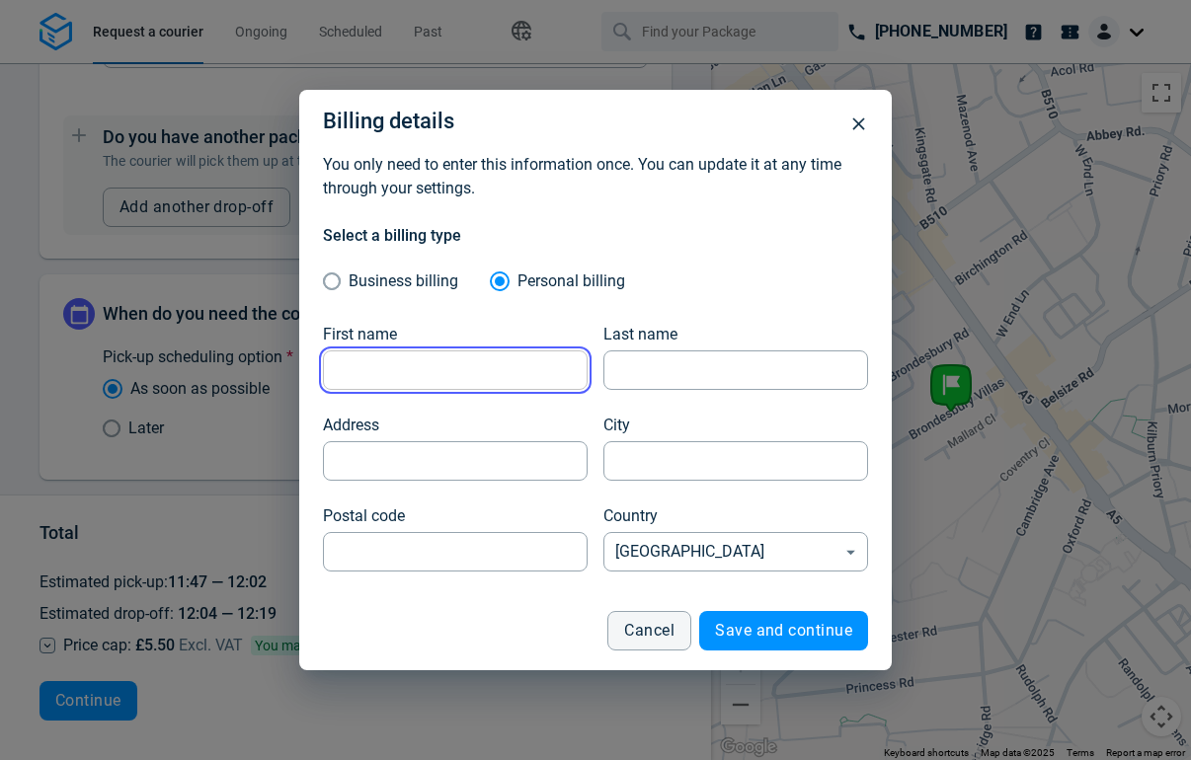
click at [450, 357] on input "First name" at bounding box center [455, 371] width 265 height 39
type input "test"
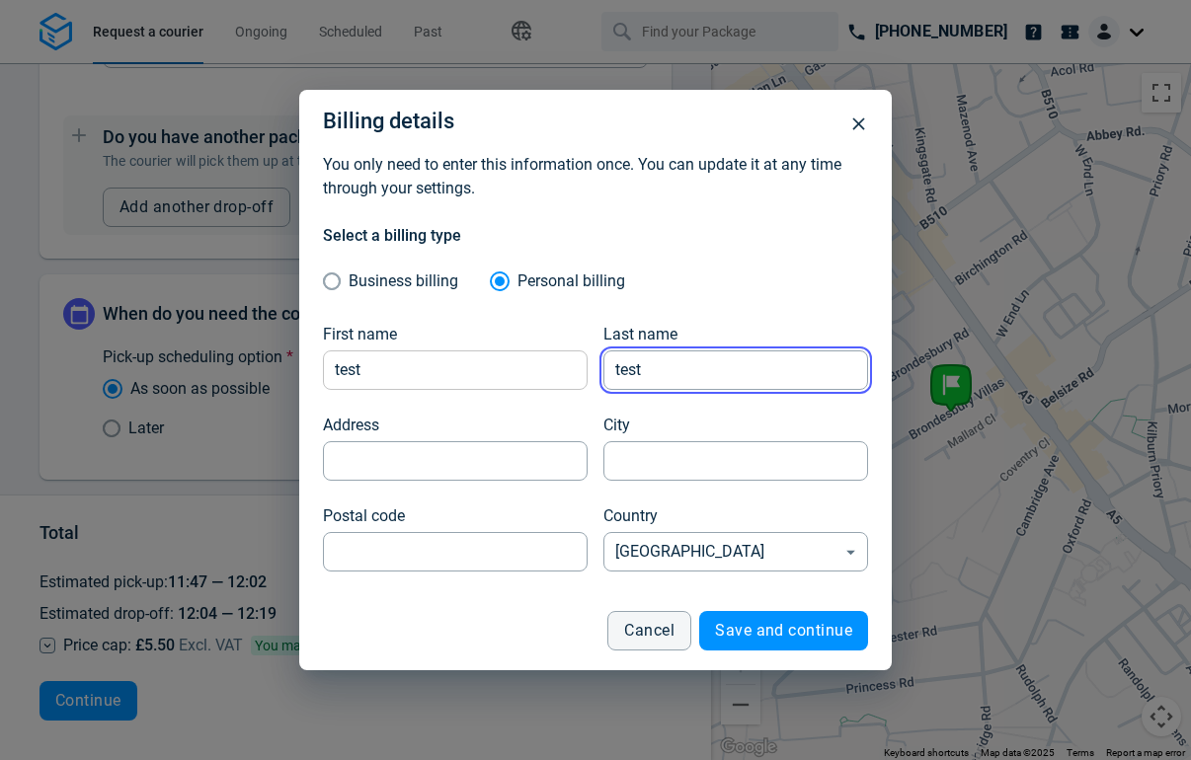
type input "test"
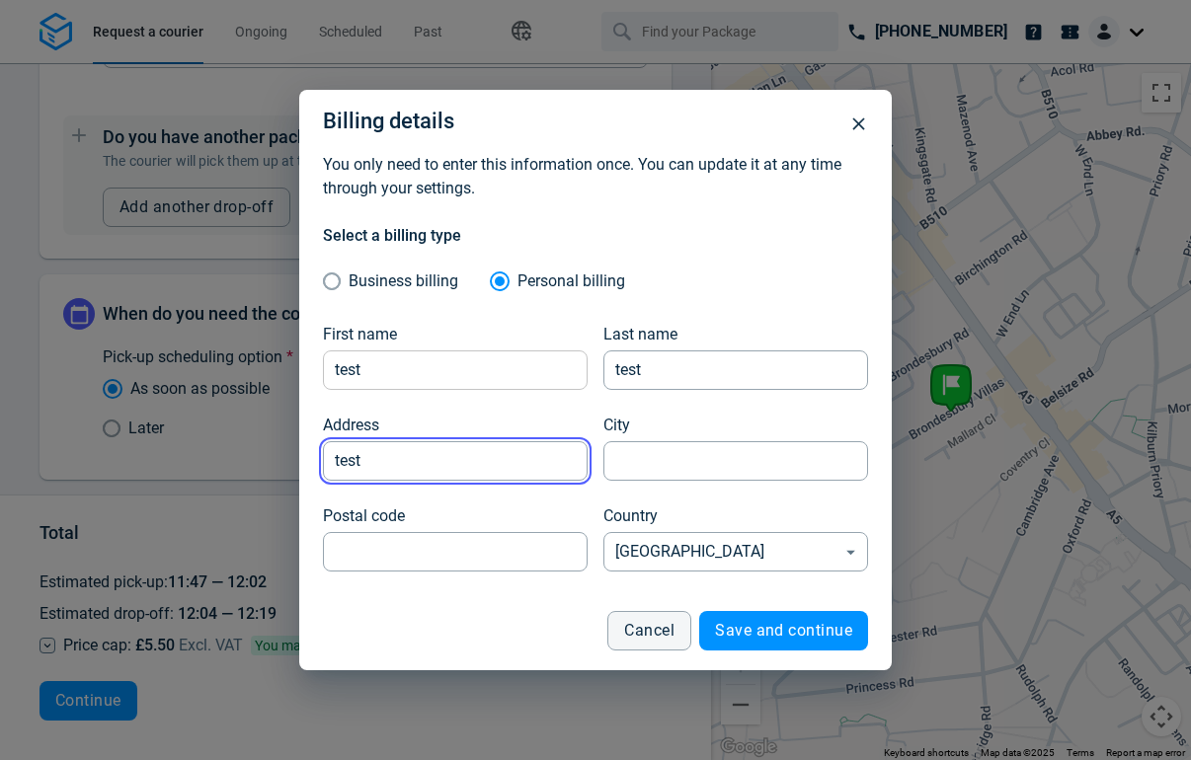
type input "test"
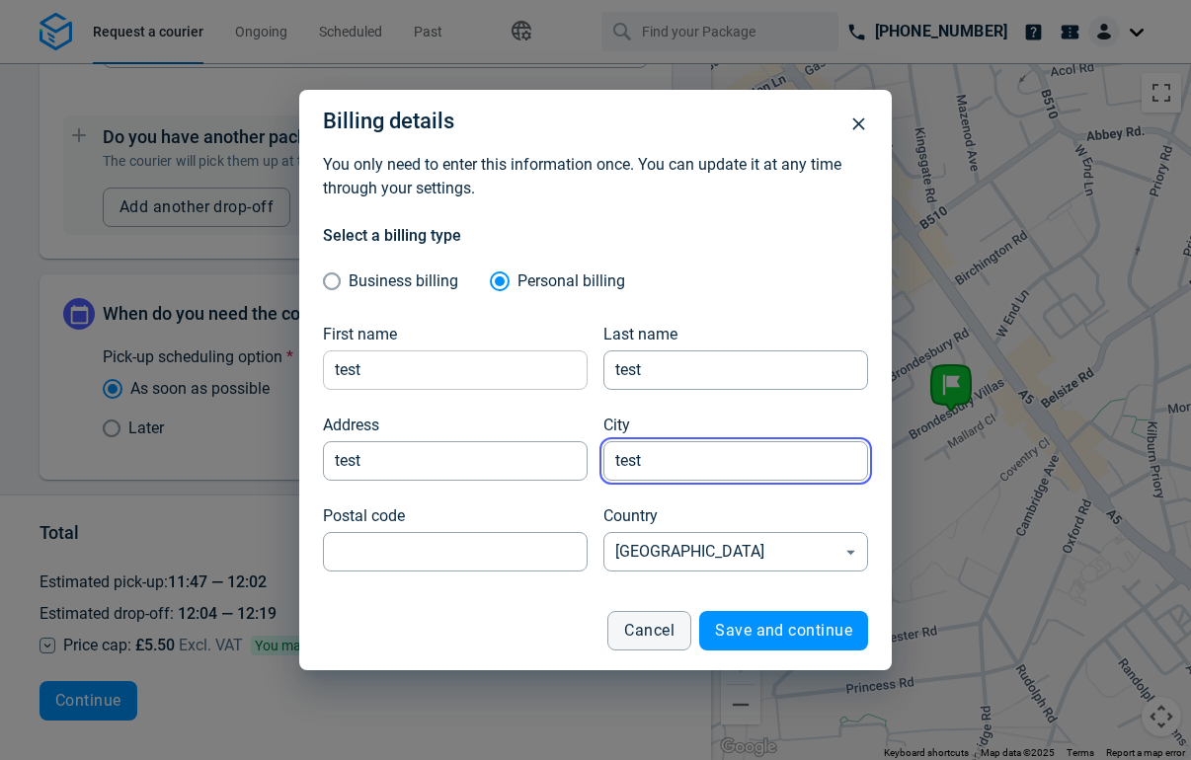
type input "test"
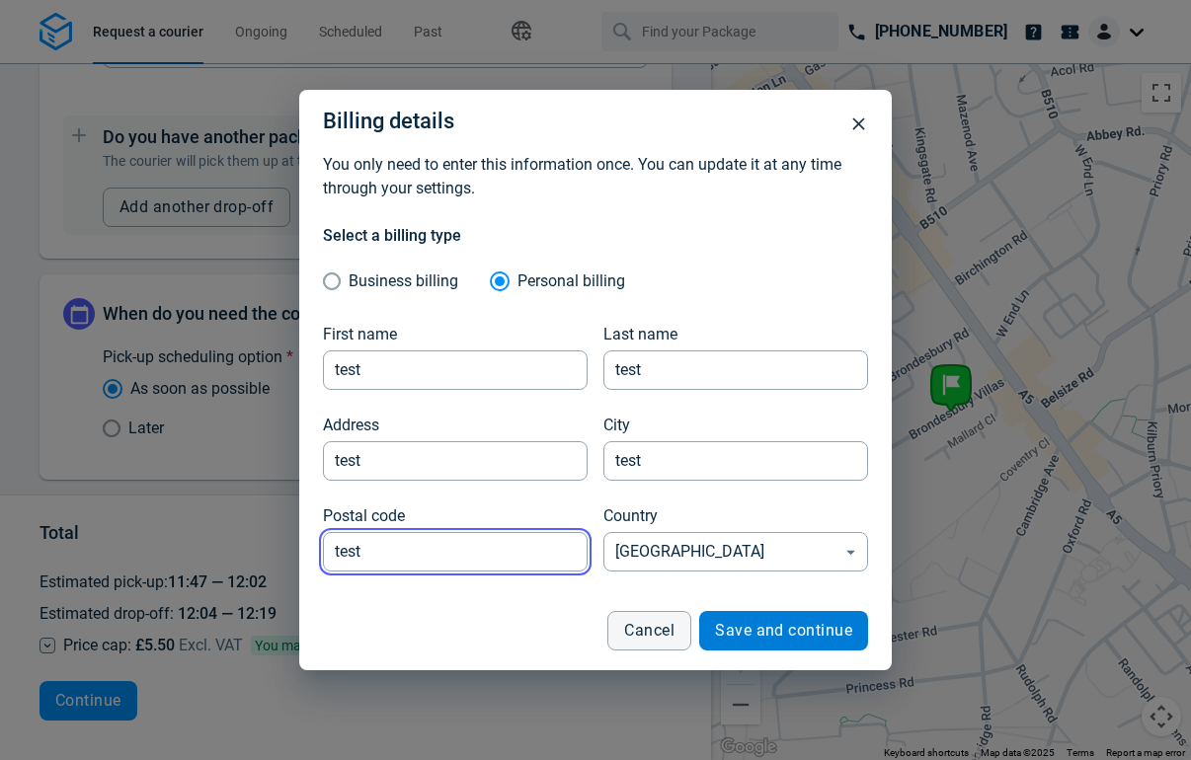
type input "test"
click at [731, 643] on button "Save and continue" at bounding box center [783, 630] width 169 height 39
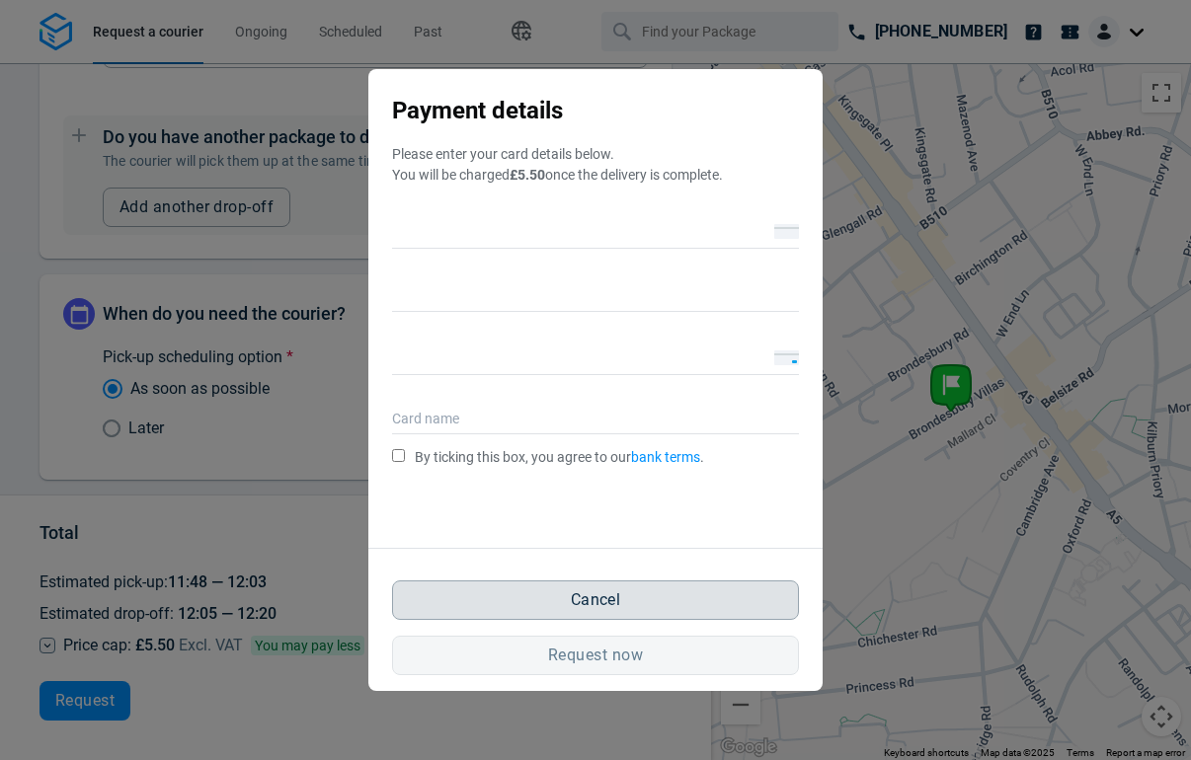
click at [637, 598] on button "Cancel" at bounding box center [595, 600] width 407 height 39
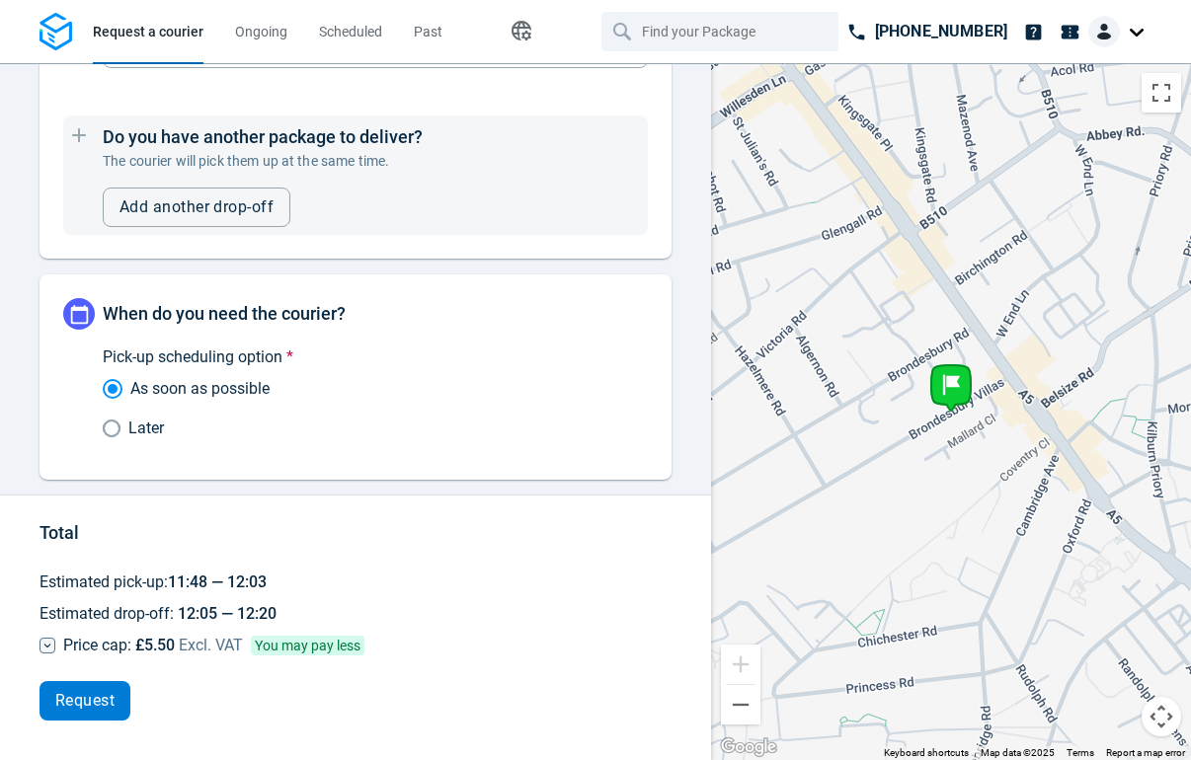
click at [64, 713] on button "Request" at bounding box center [84, 700] width 91 height 39
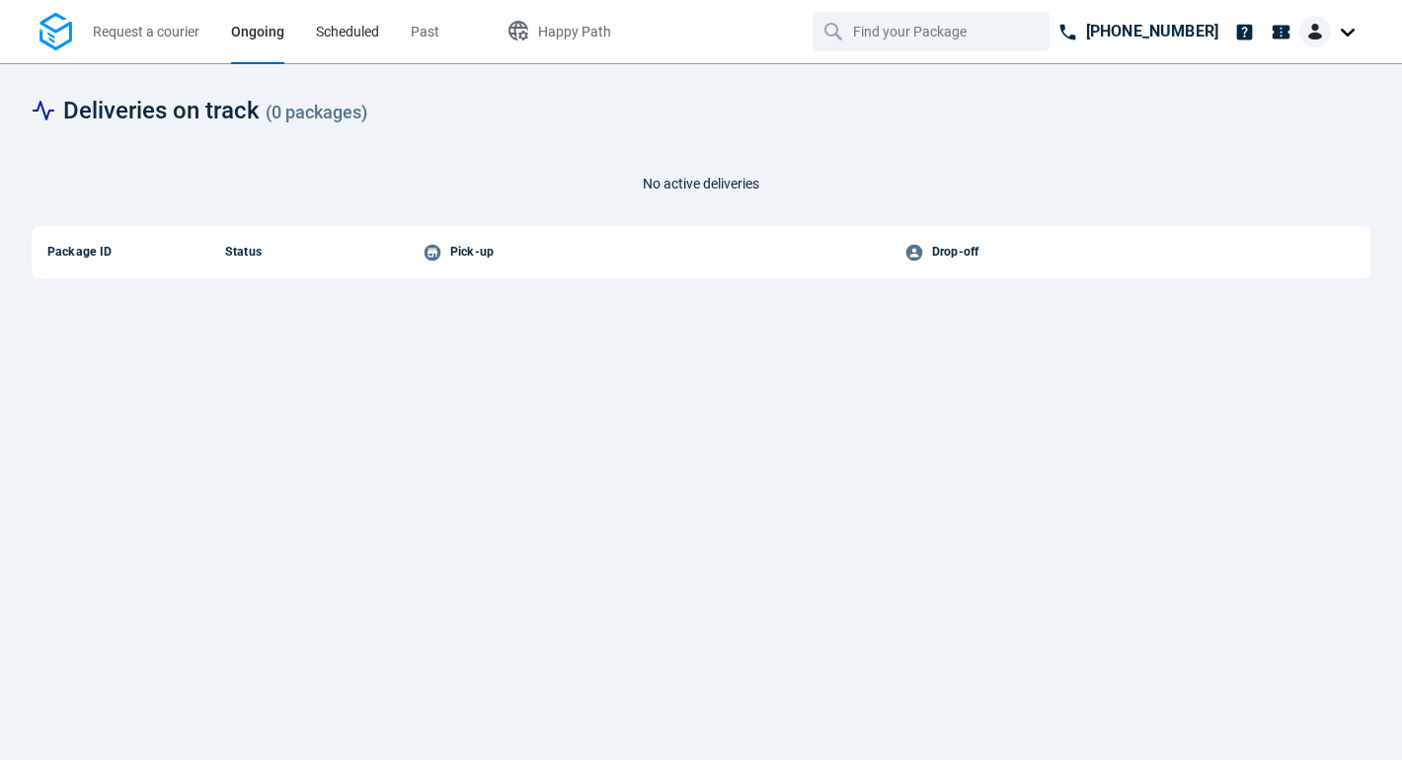
click at [332, 30] on span "Scheduled" at bounding box center [347, 32] width 63 height 16
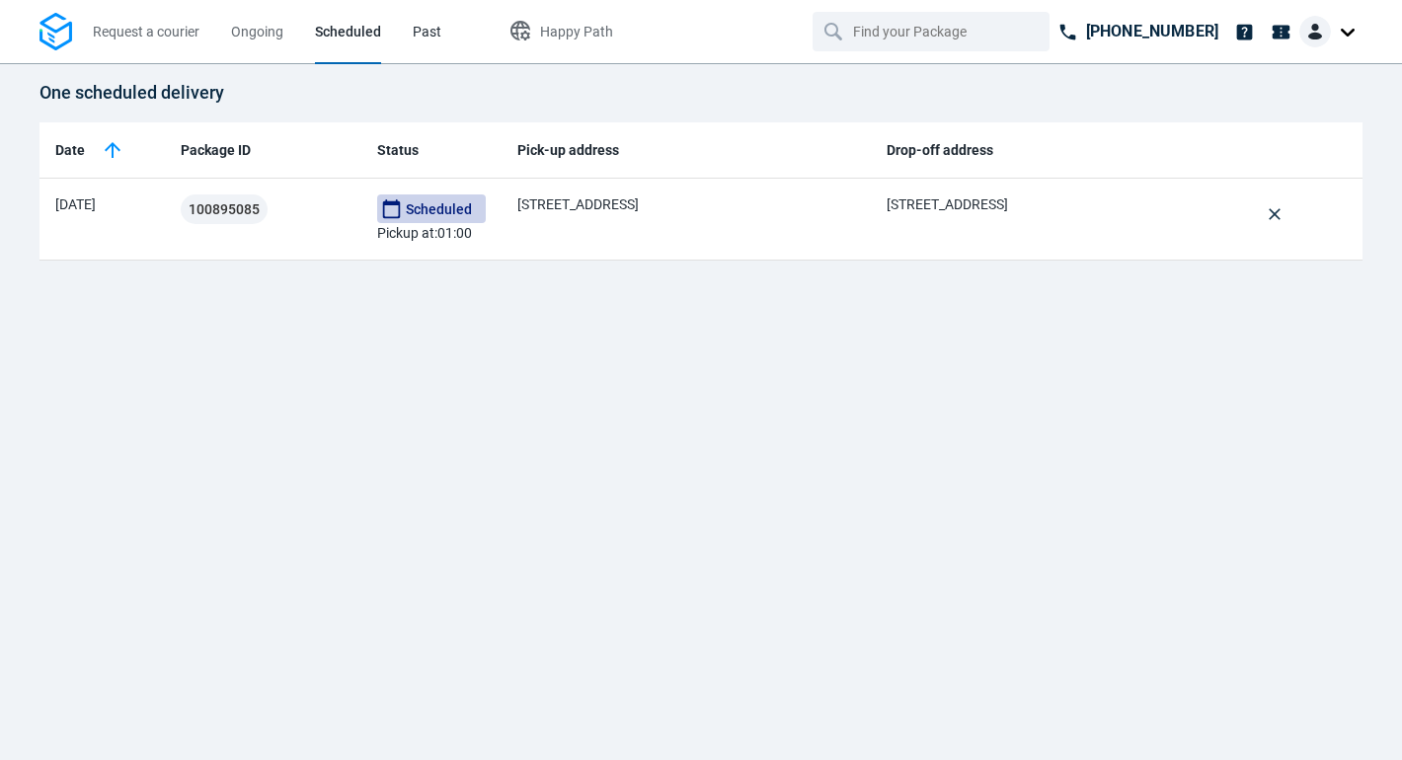
click at [426, 31] on span "Past" at bounding box center [427, 32] width 29 height 16
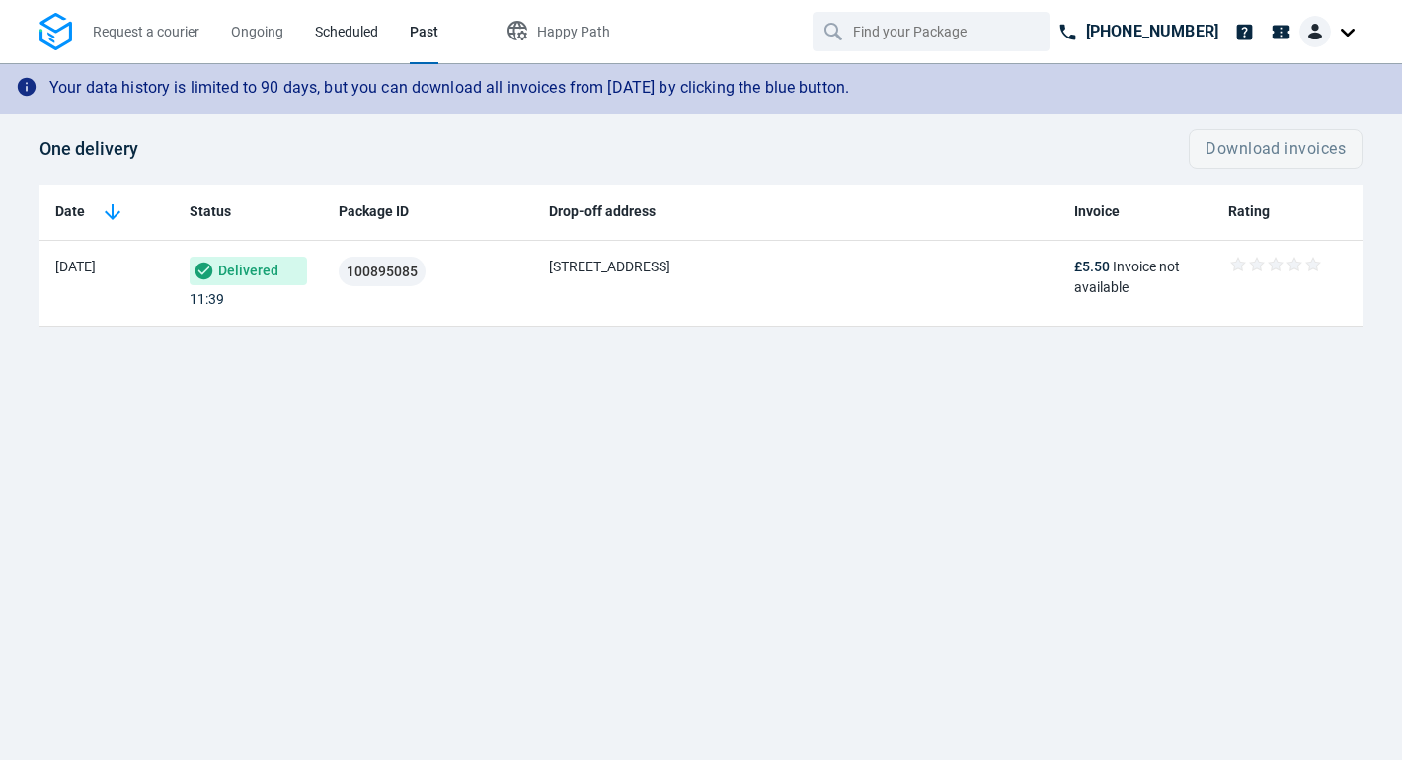
click at [343, 45] on link "Scheduled" at bounding box center [346, 31] width 63 height 63
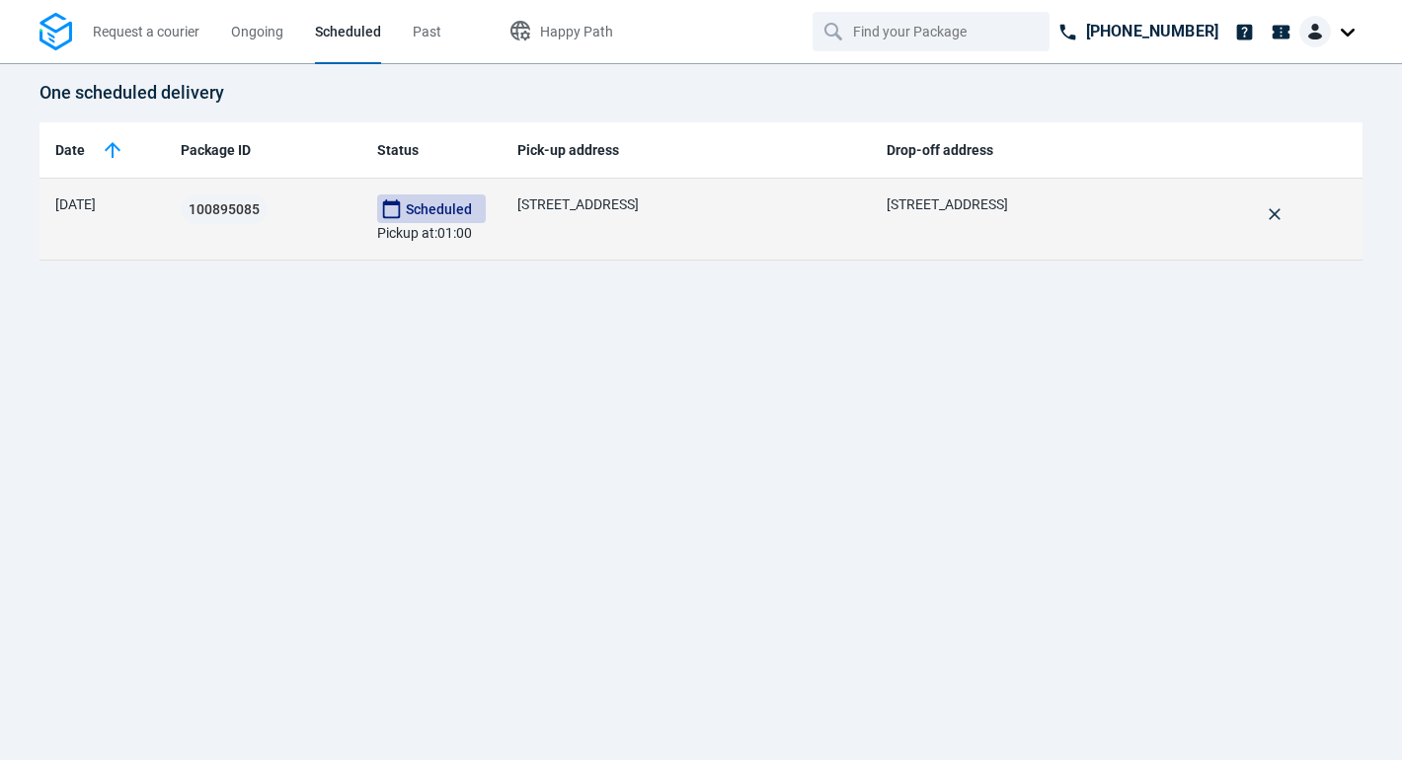
click at [570, 213] on div "Brondesbury Villas, London NW6 6AH, UK, NW6 6AH London" at bounding box center [686, 205] width 338 height 21
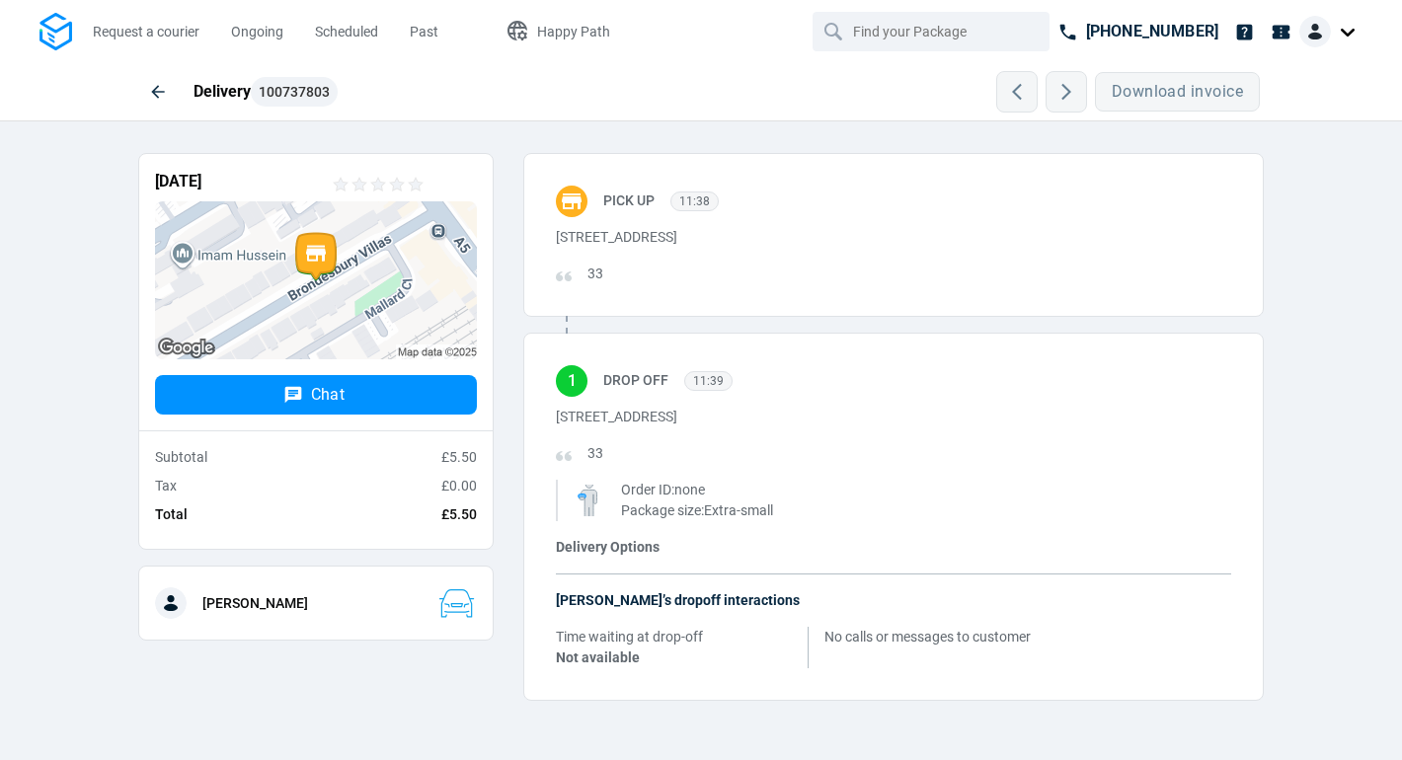
click at [1190, 30] on div at bounding box center [1330, 32] width 63 height 32
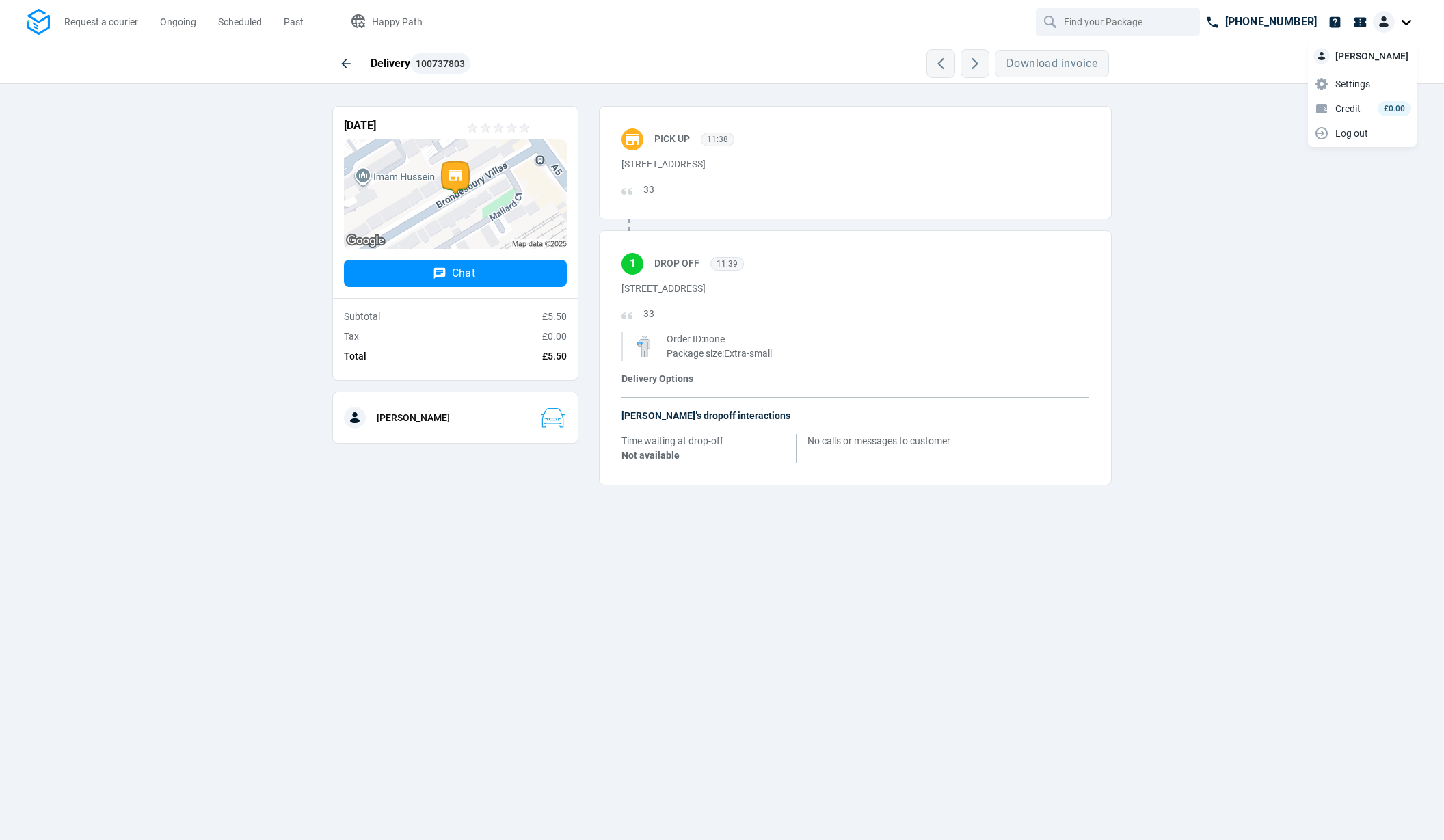
click at [824, 21] on div at bounding box center [1394, 22] width 44 height 22
click at [824, 28] on div at bounding box center [1394, 22] width 44 height 22
click at [824, 81] on span "Settings" at bounding box center [1358, 84] width 35 height 15
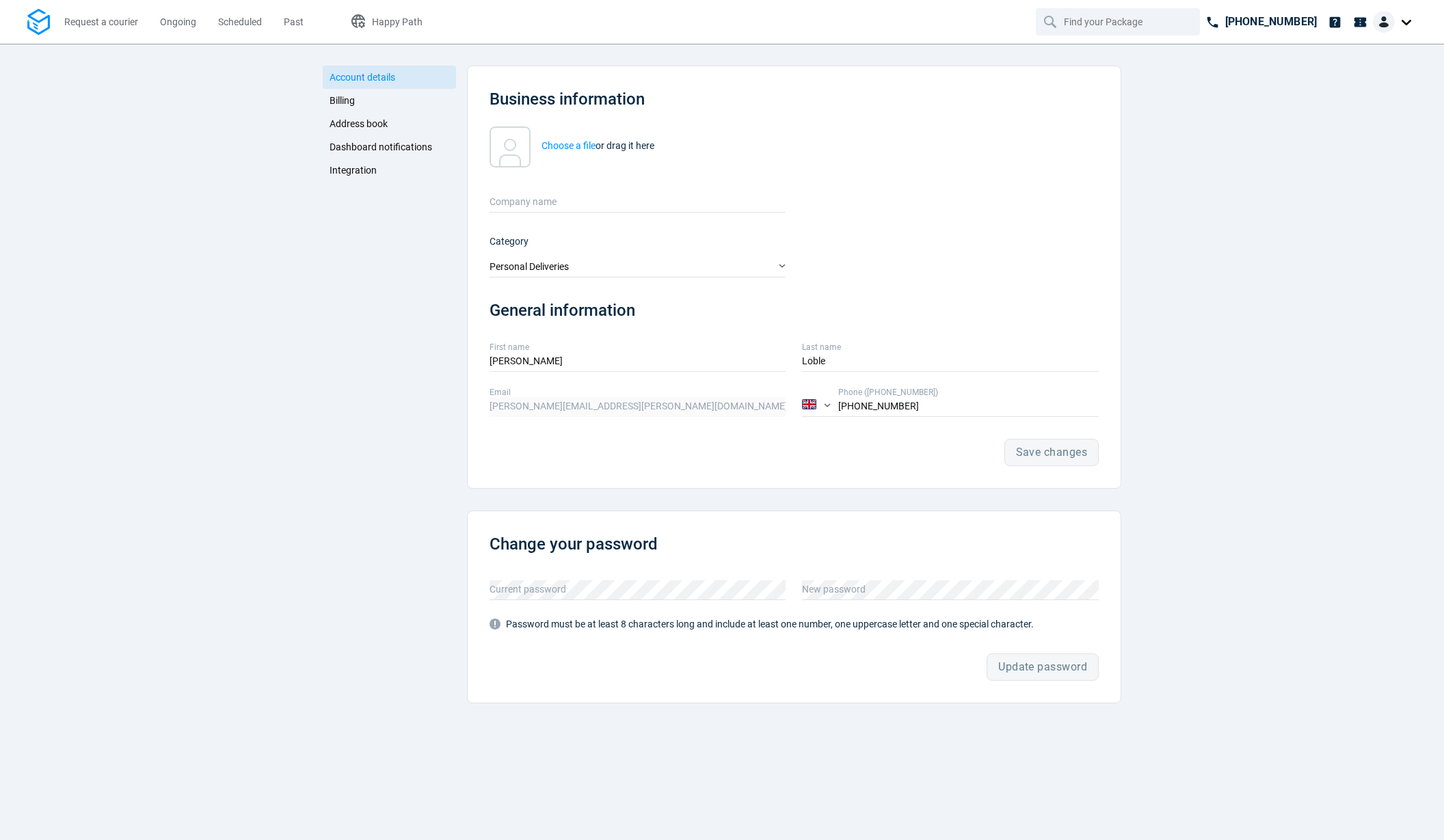
click at [343, 101] on span "Billing" at bounding box center [342, 100] width 26 height 11
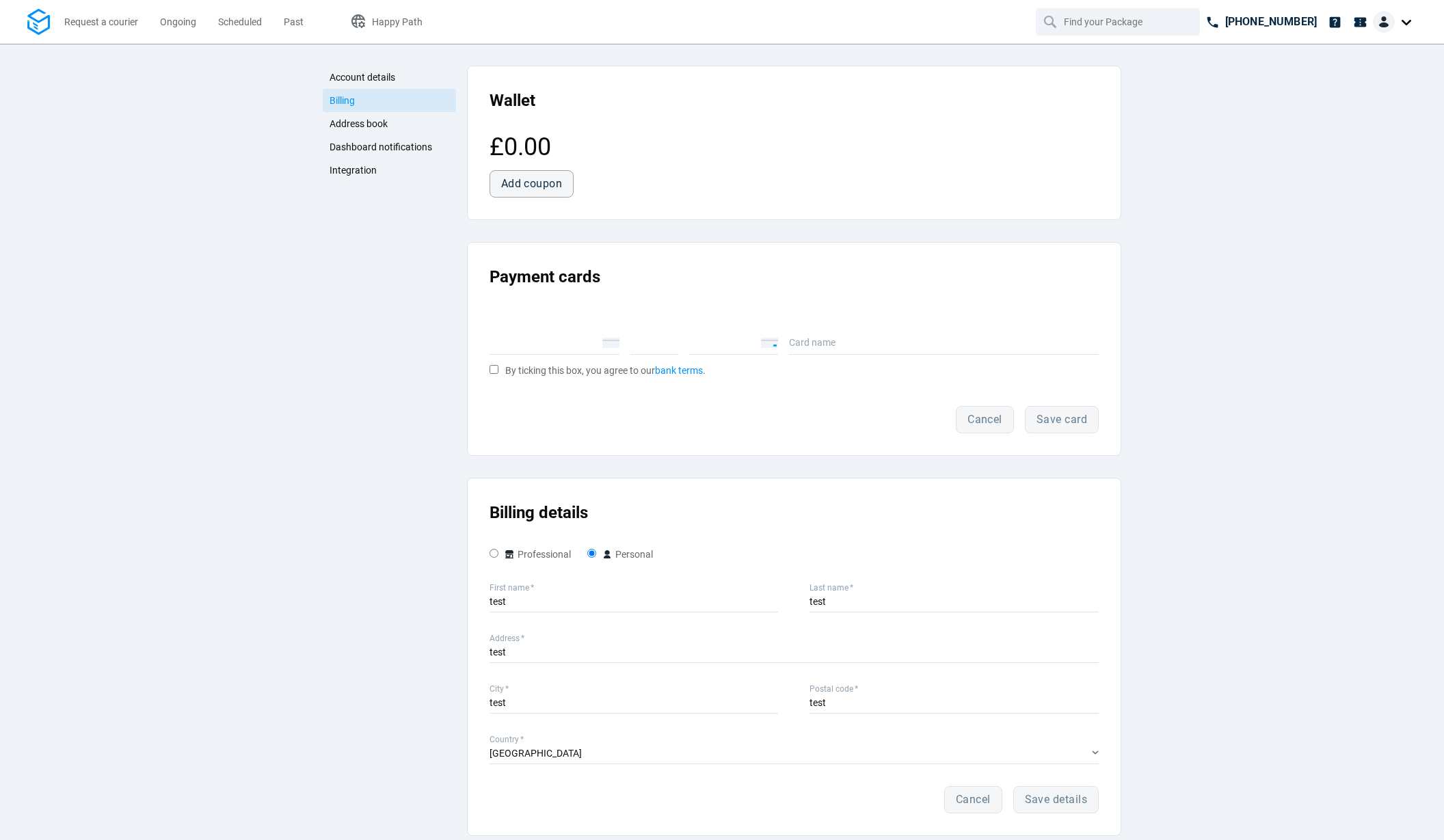
click at [348, 125] on span "Address book" at bounding box center [359, 124] width 58 height 11
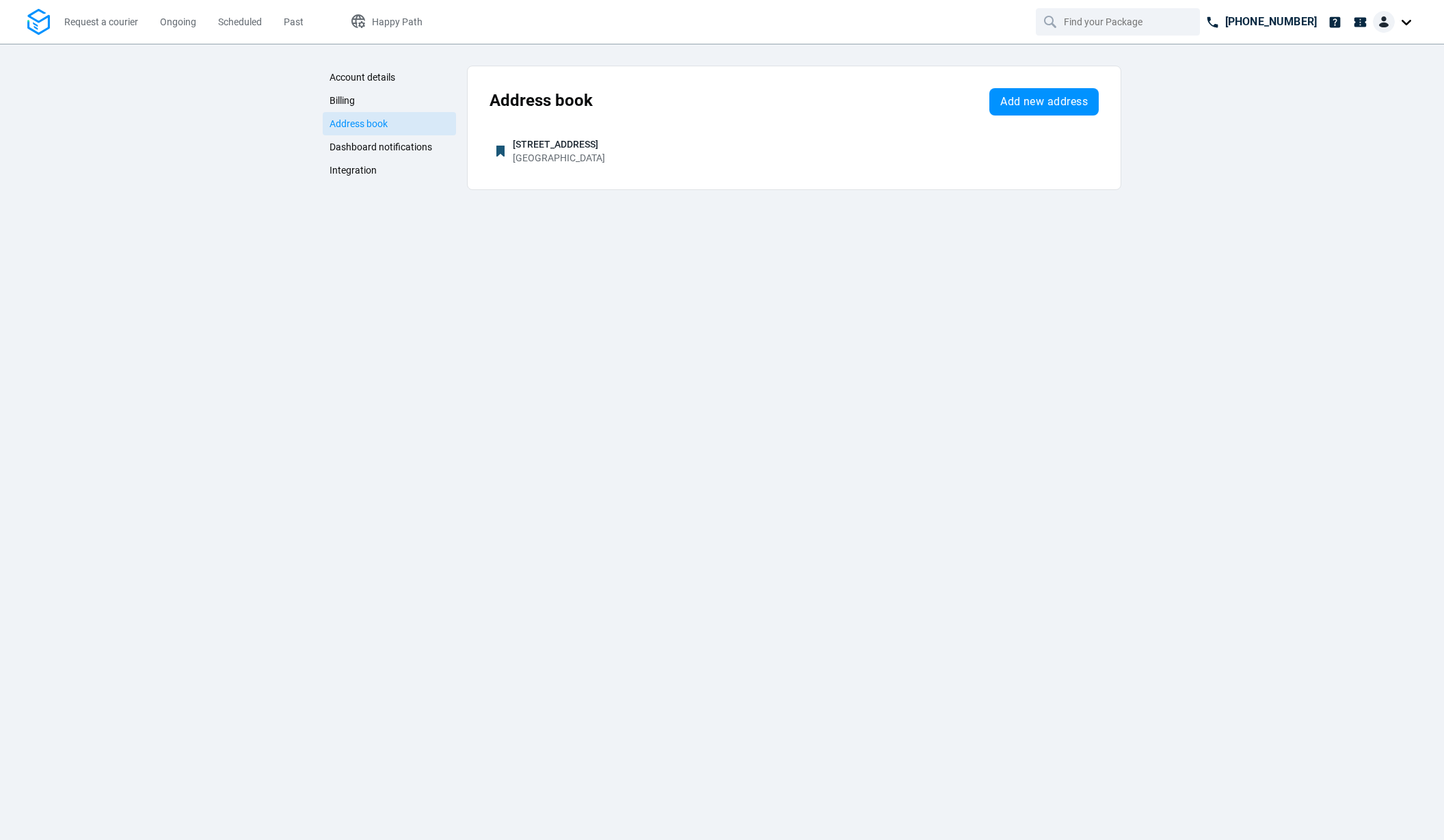
click at [348, 147] on span "Dashboard notifications" at bounding box center [381, 147] width 102 height 11
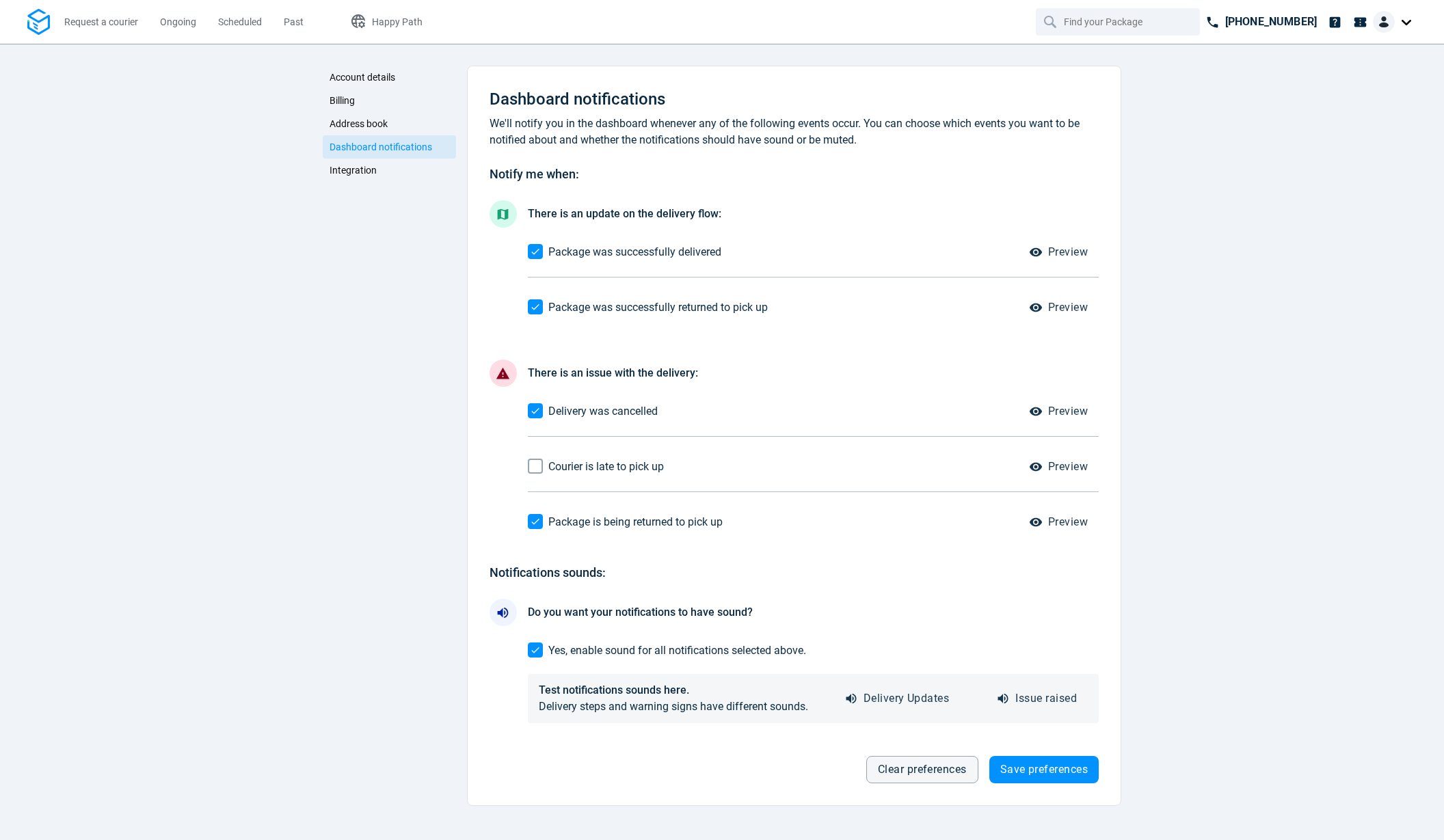
click at [341, 172] on span "Integration" at bounding box center [353, 170] width 47 height 11
